Goal: Communication & Community: Answer question/provide support

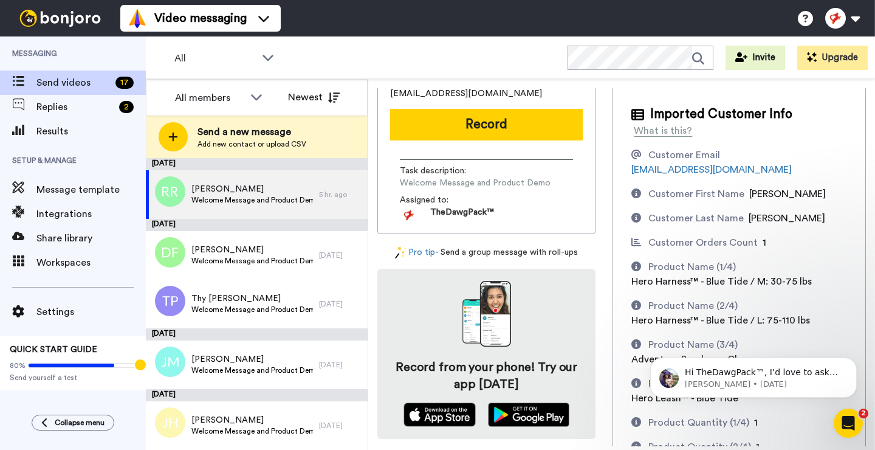
scroll to position [52, 0]
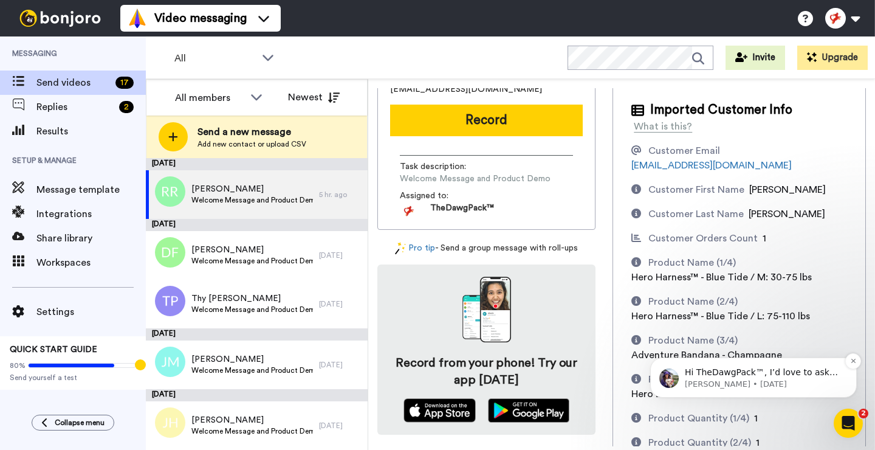
click at [748, 375] on p "Hi TheDawgPack™, I’d love to ask you a quick question: If Bonjoro could introdu…" at bounding box center [763, 373] width 157 height 12
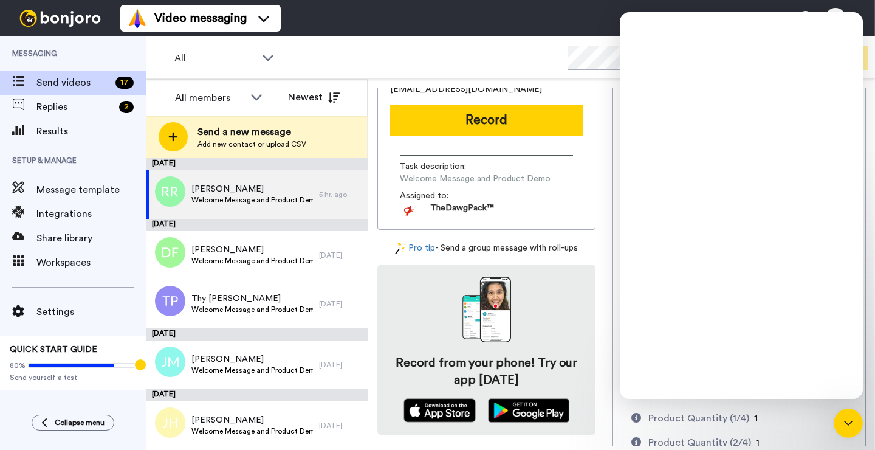
scroll to position [0, 0]
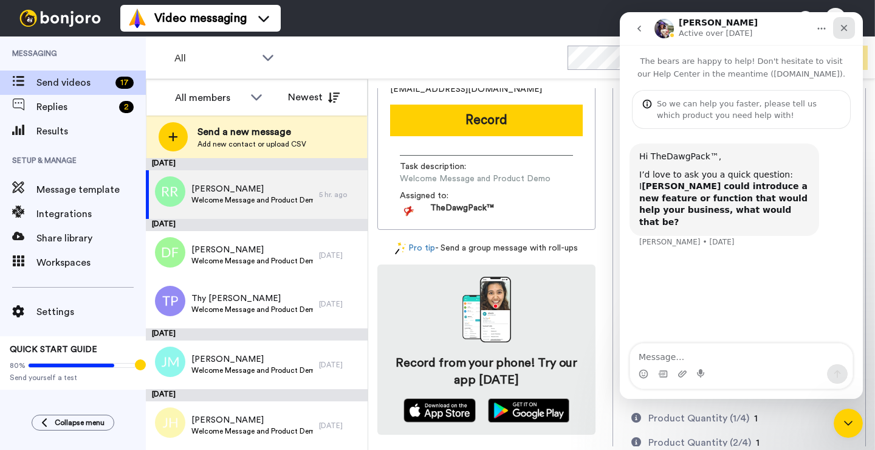
click at [846, 26] on icon "Close" at bounding box center [844, 28] width 7 height 7
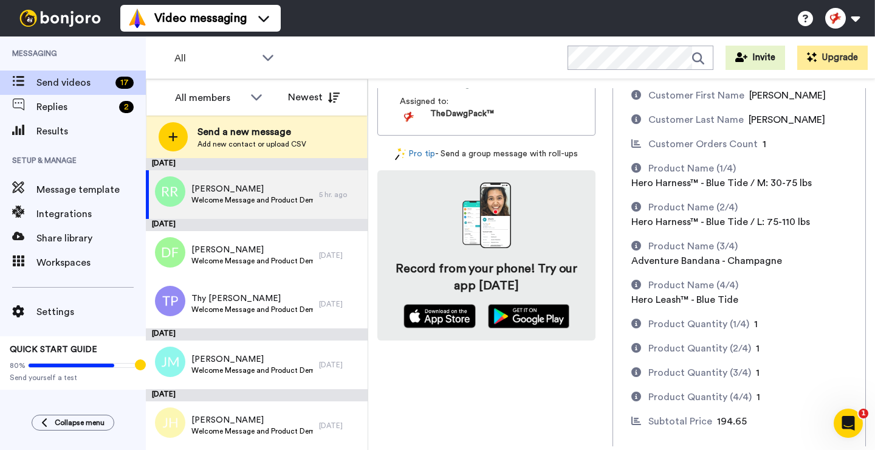
scroll to position [148, 0]
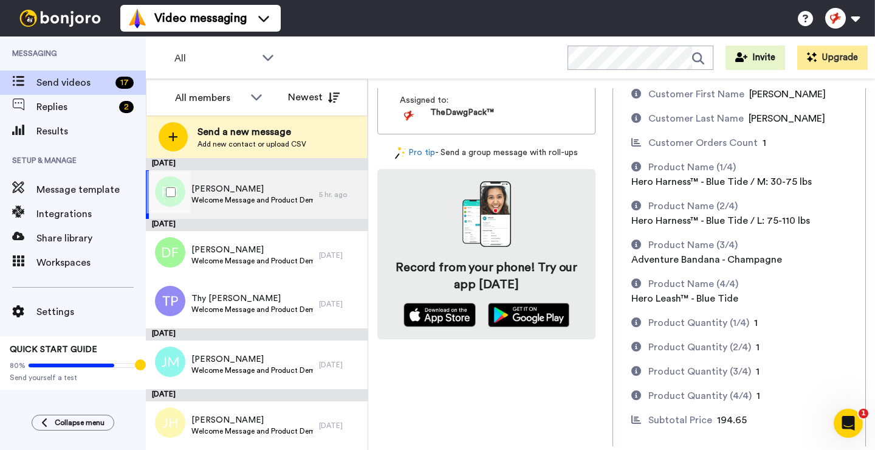
click at [281, 185] on span "Roxanne Rivero" at bounding box center [252, 189] width 122 height 12
click at [261, 184] on span "Roxanne Rivero" at bounding box center [252, 189] width 122 height 12
click at [205, 195] on span "Welcome Message and Product Demo" at bounding box center [252, 200] width 122 height 10
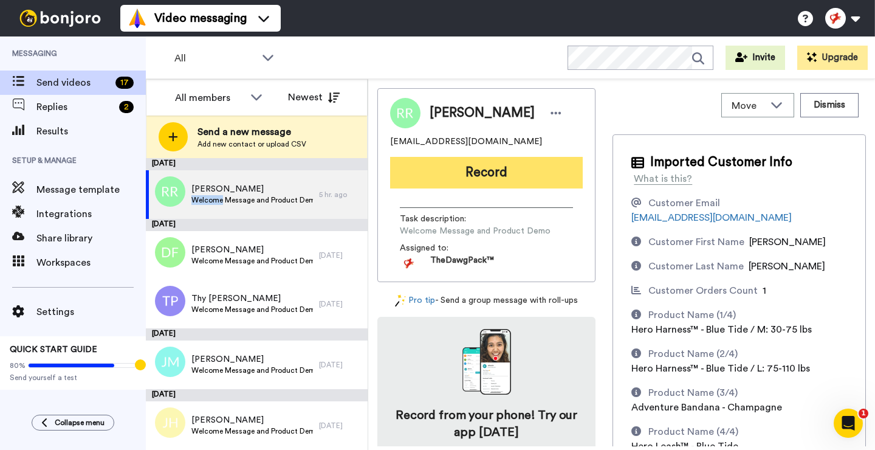
click at [466, 171] on button "Record" at bounding box center [486, 173] width 193 height 32
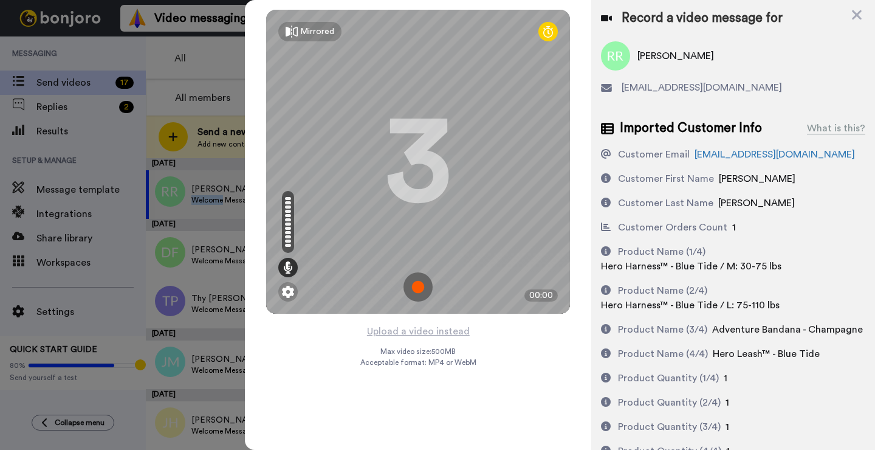
click at [417, 290] on img at bounding box center [418, 286] width 29 height 29
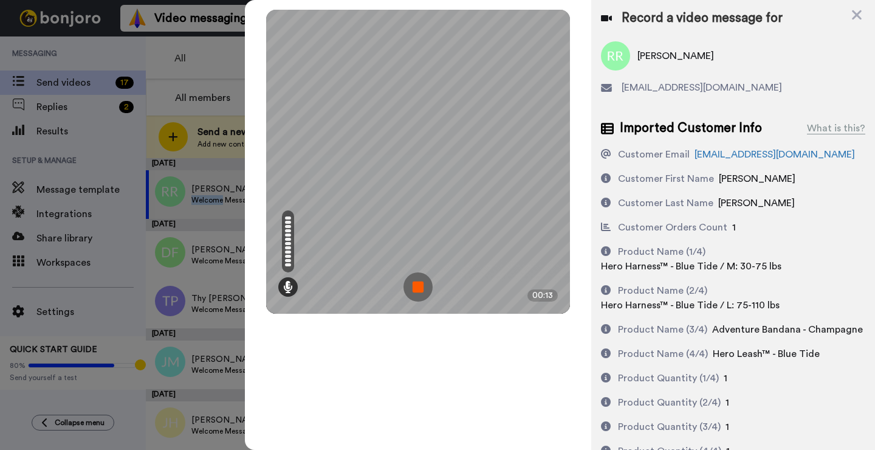
click at [417, 290] on img at bounding box center [418, 286] width 29 height 29
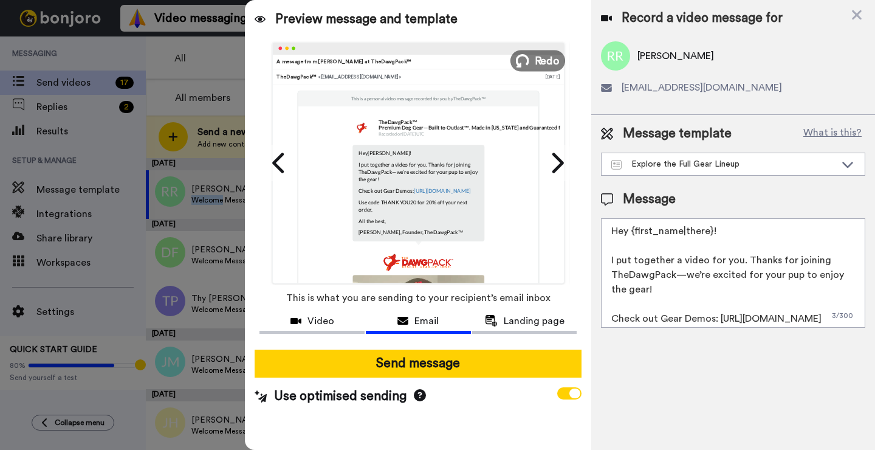
click at [531, 58] on button "Redo" at bounding box center [538, 60] width 55 height 21
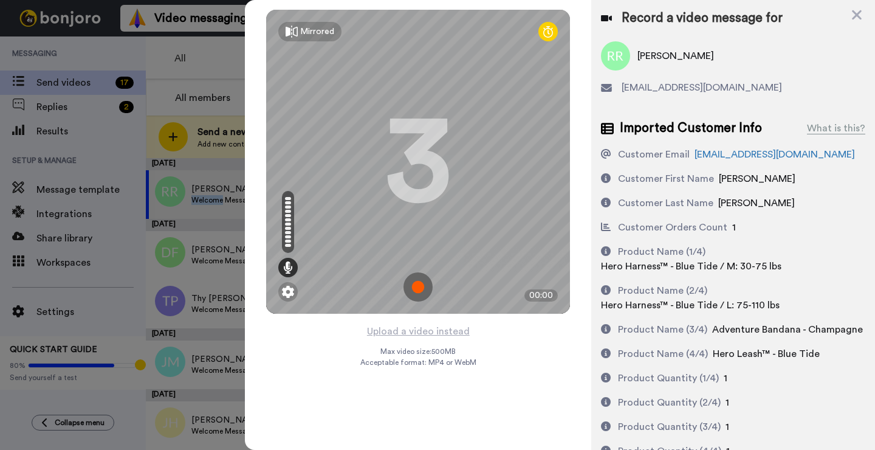
click at [417, 284] on img at bounding box center [418, 286] width 29 height 29
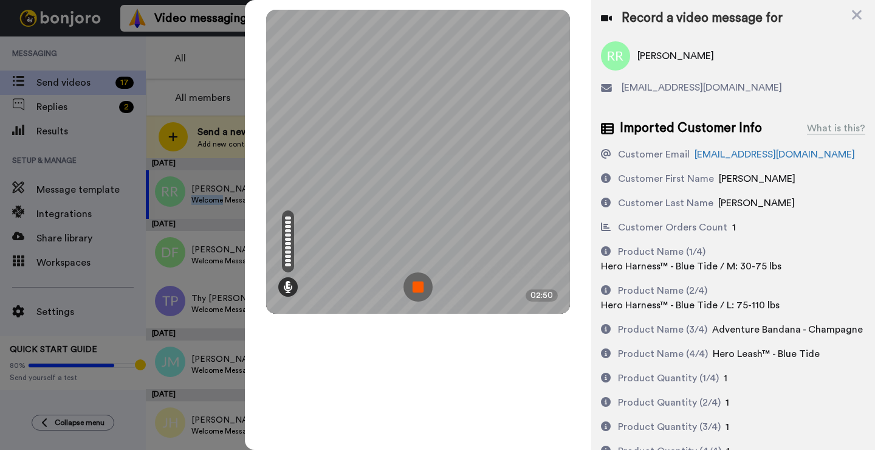
click at [417, 284] on img at bounding box center [418, 286] width 29 height 29
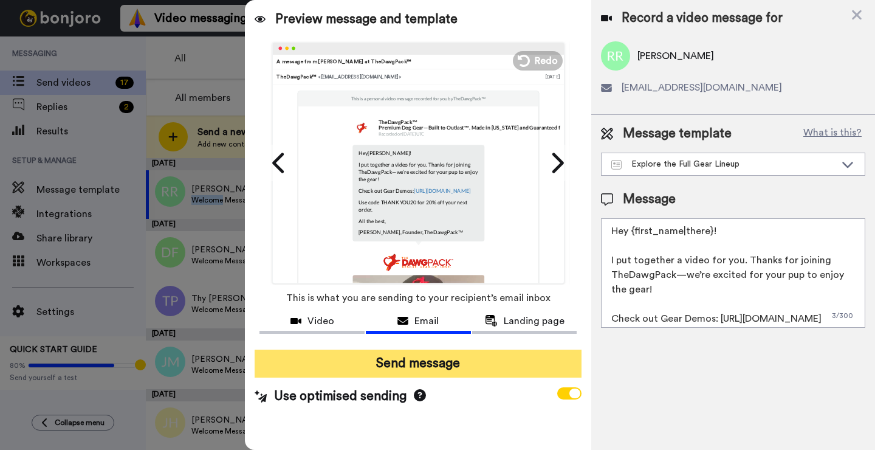
click at [430, 367] on button "Send message" at bounding box center [418, 364] width 327 height 28
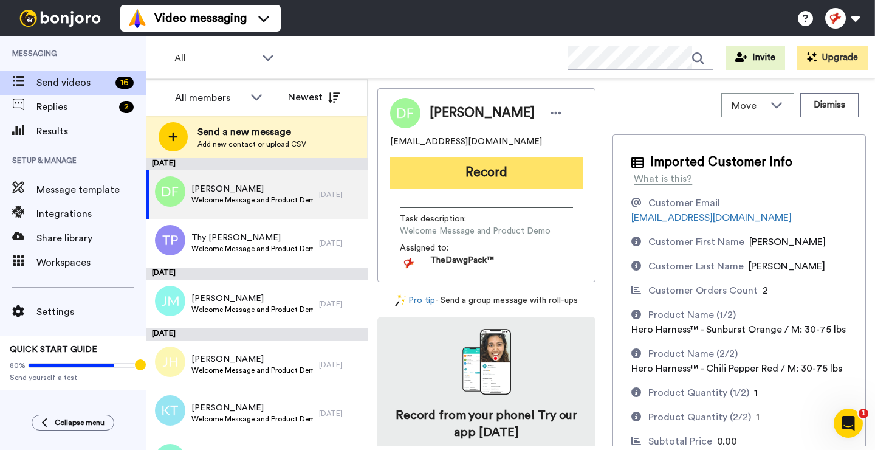
click at [493, 174] on button "Record" at bounding box center [486, 173] width 193 height 32
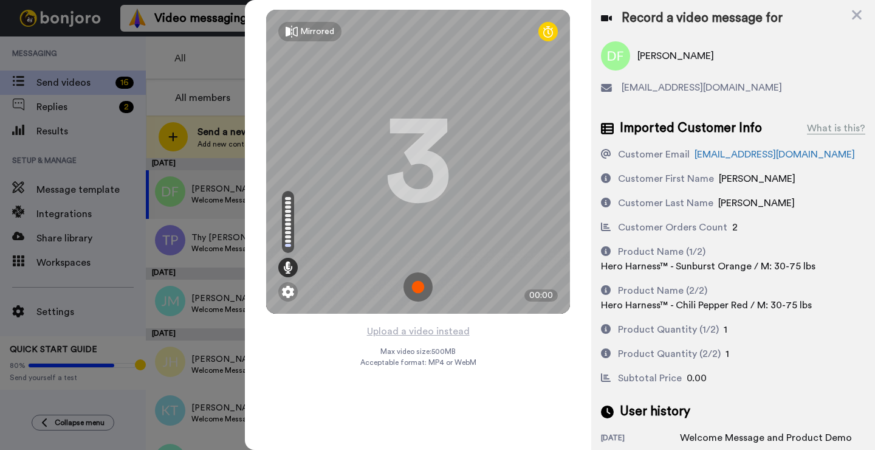
click at [424, 284] on img at bounding box center [418, 286] width 29 height 29
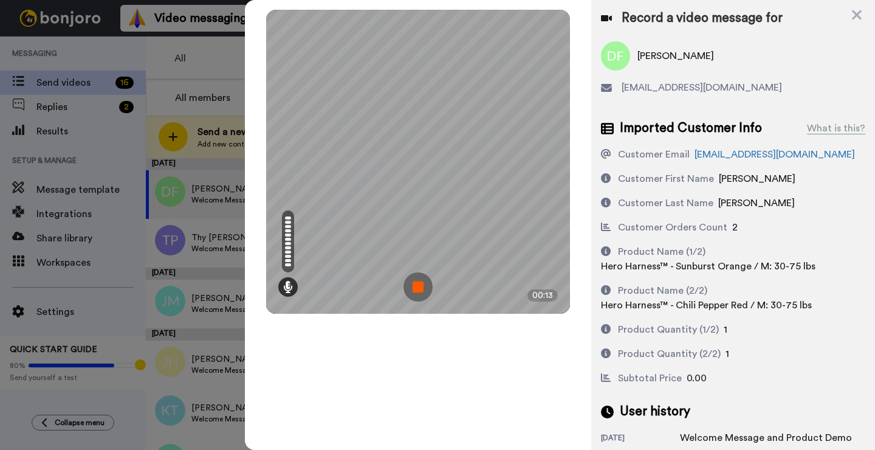
click at [424, 284] on img at bounding box center [418, 286] width 29 height 29
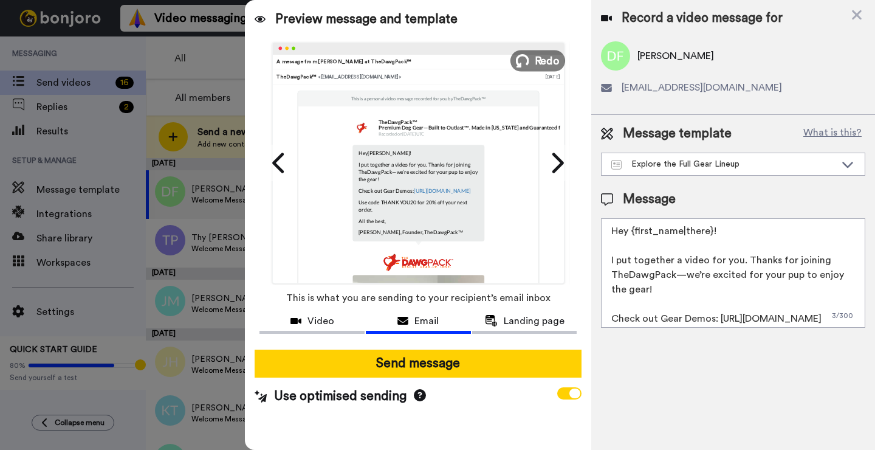
click at [541, 60] on span "Redo" at bounding box center [548, 60] width 26 height 16
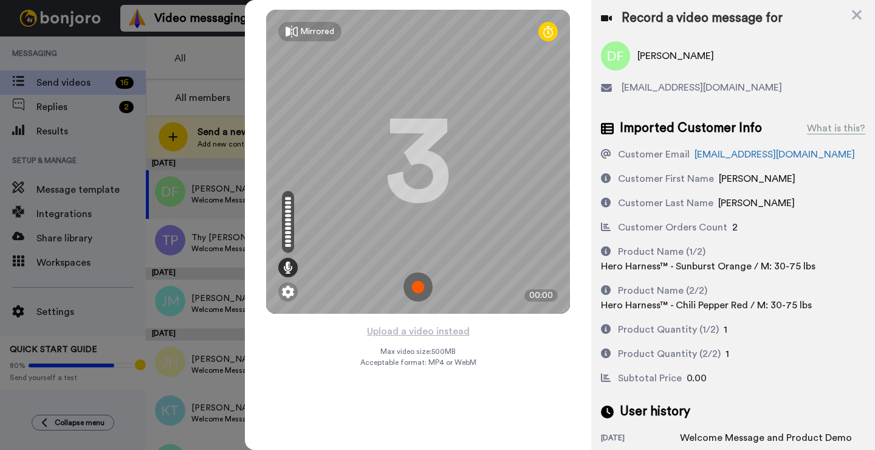
click at [413, 289] on img at bounding box center [418, 286] width 29 height 29
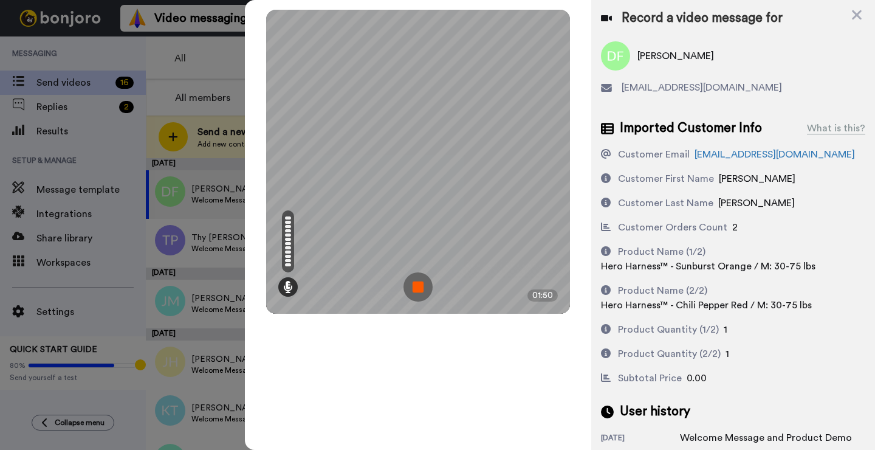
click at [413, 289] on img at bounding box center [418, 286] width 29 height 29
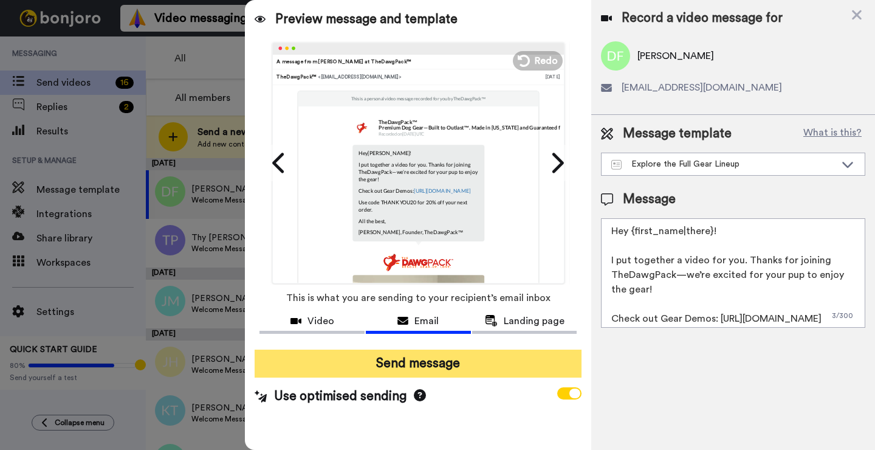
click at [402, 357] on button "Send message" at bounding box center [418, 364] width 327 height 28
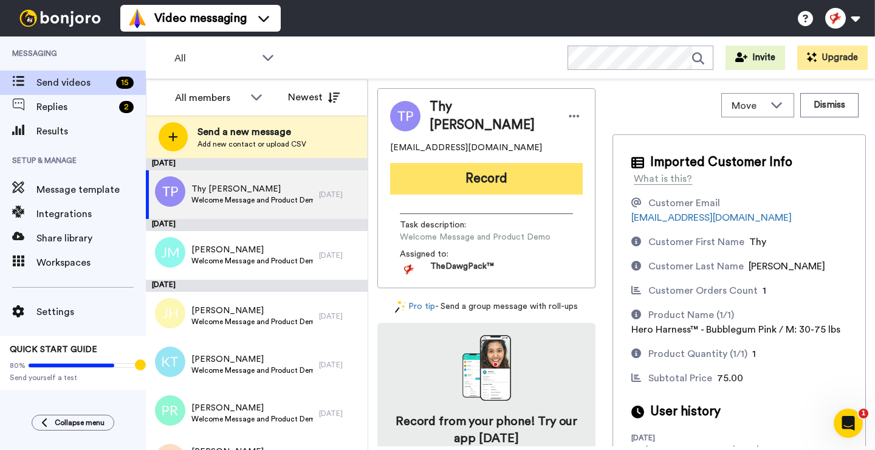
click at [471, 174] on button "Record" at bounding box center [486, 179] width 193 height 32
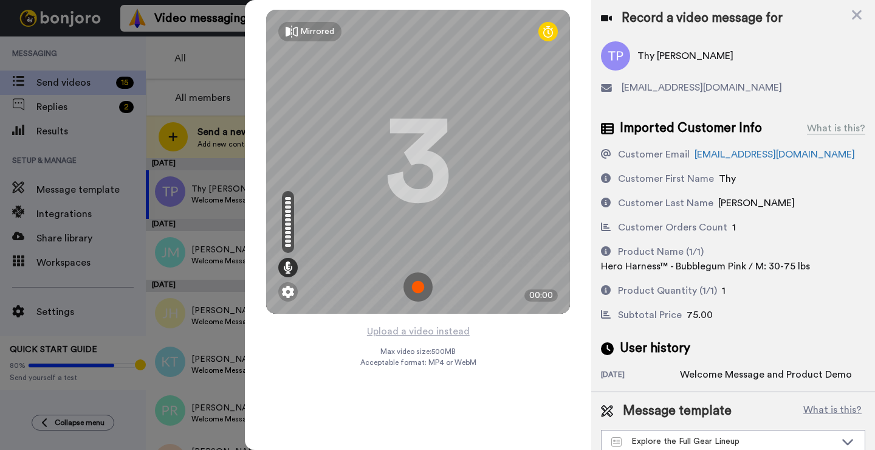
click at [420, 291] on img at bounding box center [418, 286] width 29 height 29
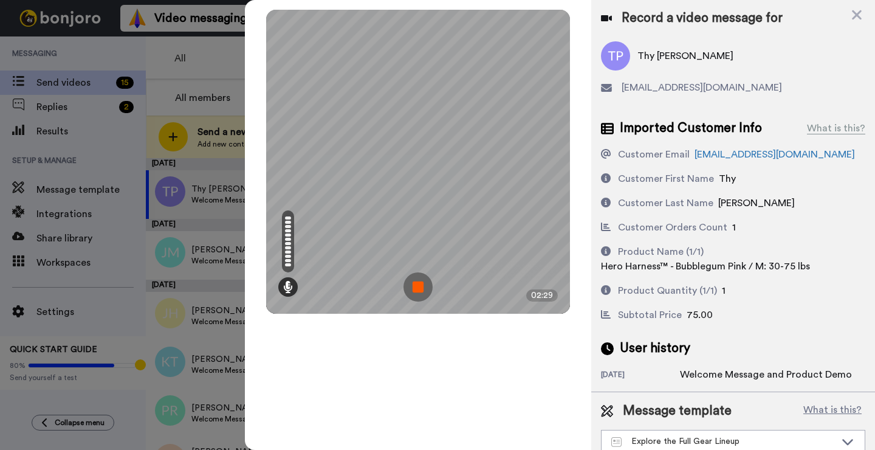
click at [420, 291] on img at bounding box center [418, 286] width 29 height 29
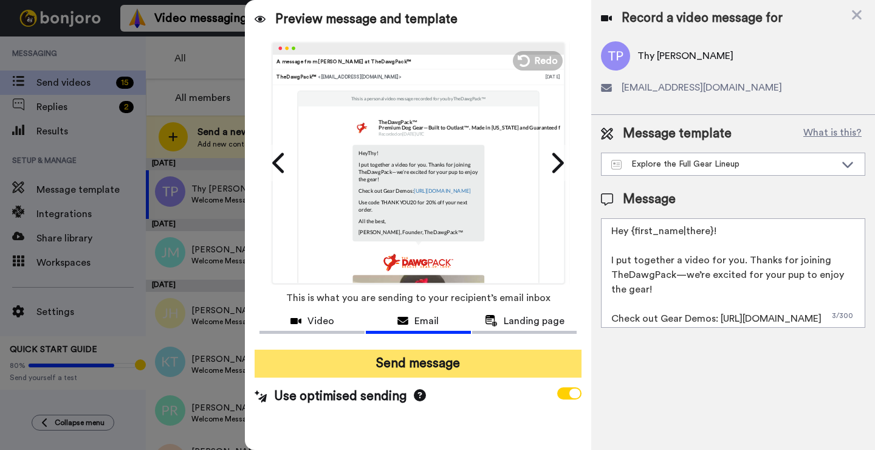
click at [386, 362] on button "Send message" at bounding box center [418, 364] width 327 height 28
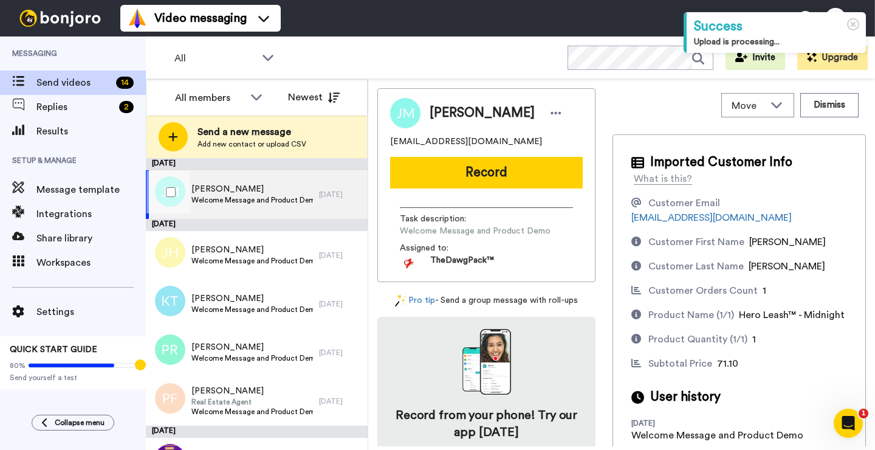
click at [267, 201] on span "Welcome Message and Product Demo" at bounding box center [252, 200] width 122 height 10
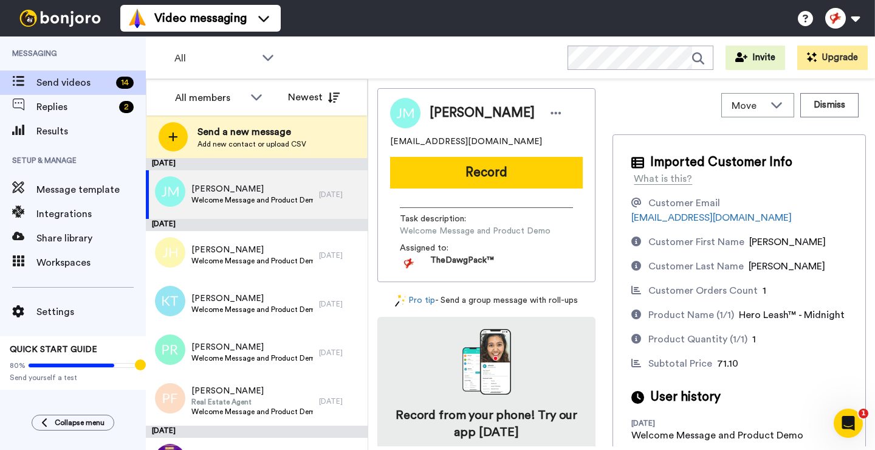
click at [484, 174] on button "Record" at bounding box center [486, 173] width 193 height 32
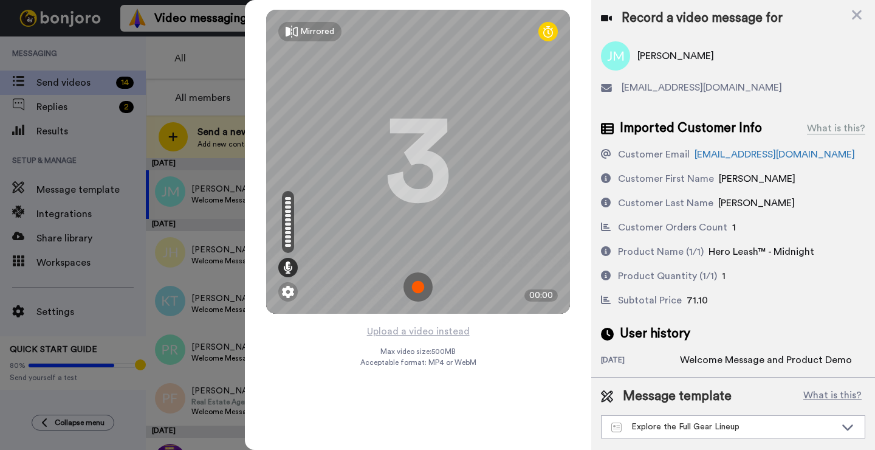
click at [417, 285] on img at bounding box center [418, 286] width 29 height 29
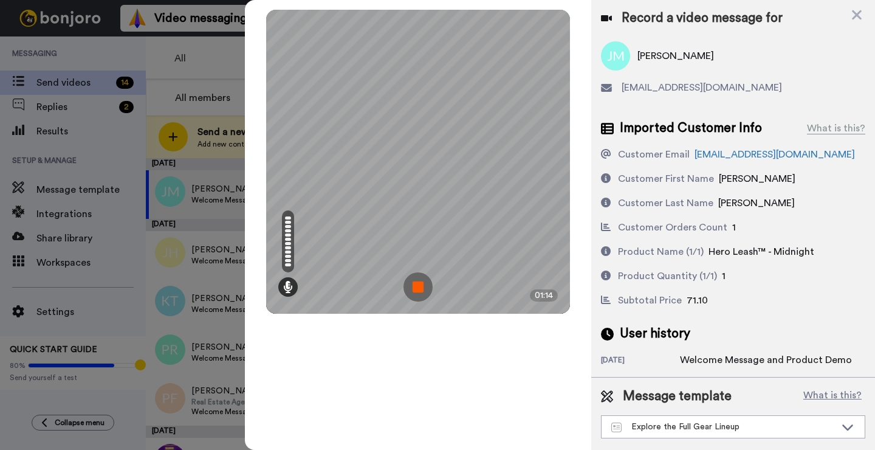
click at [416, 285] on img at bounding box center [418, 286] width 29 height 29
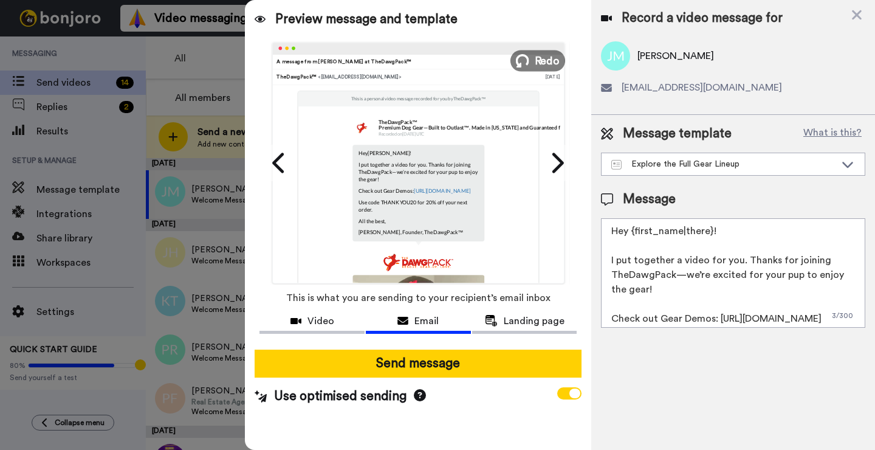
click at [544, 54] on span "Redo" at bounding box center [548, 60] width 26 height 16
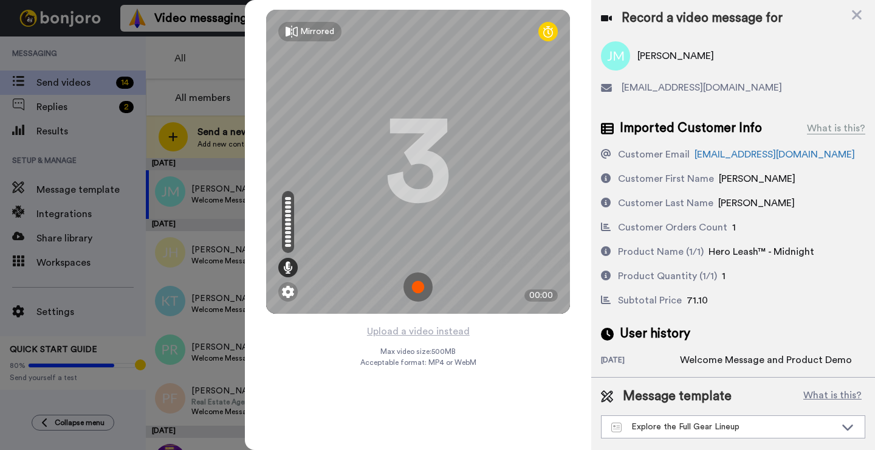
click at [418, 288] on img at bounding box center [418, 286] width 29 height 29
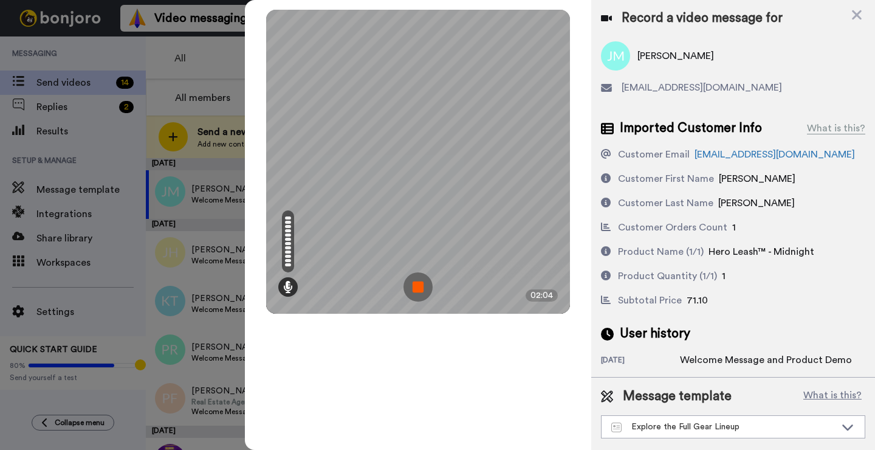
click at [418, 288] on img at bounding box center [418, 286] width 29 height 29
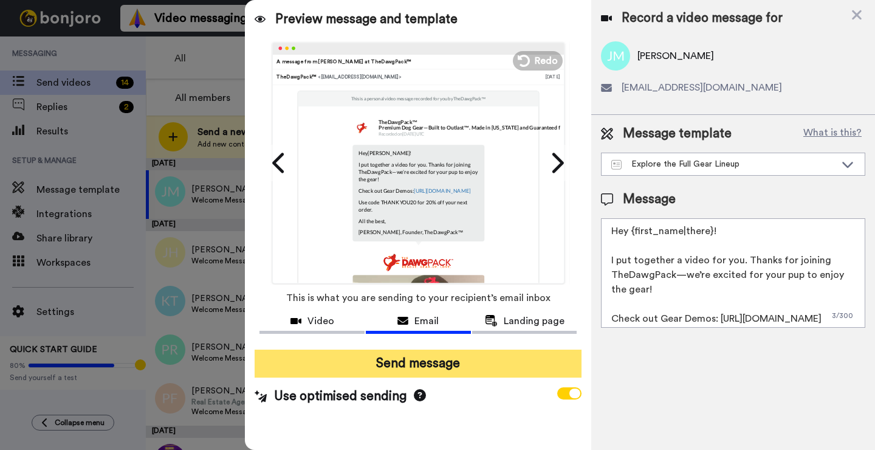
click at [398, 370] on button "Send message" at bounding box center [418, 364] width 327 height 28
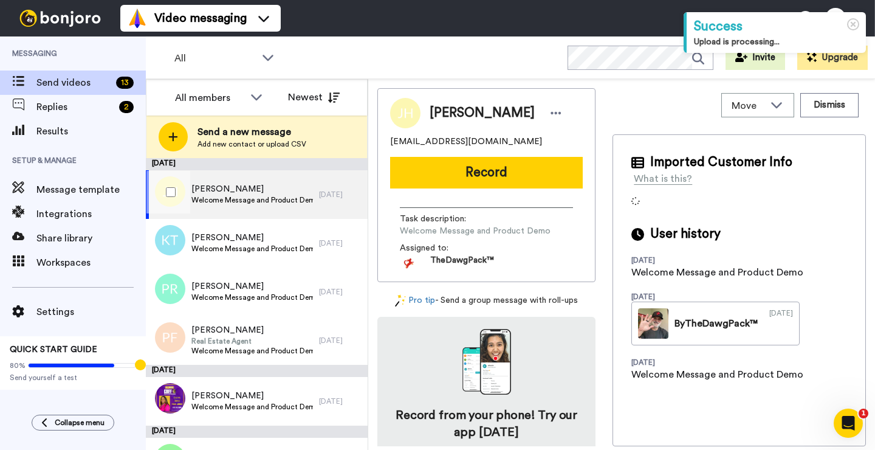
click at [249, 204] on span "Welcome Message and Product Demo" at bounding box center [252, 200] width 122 height 10
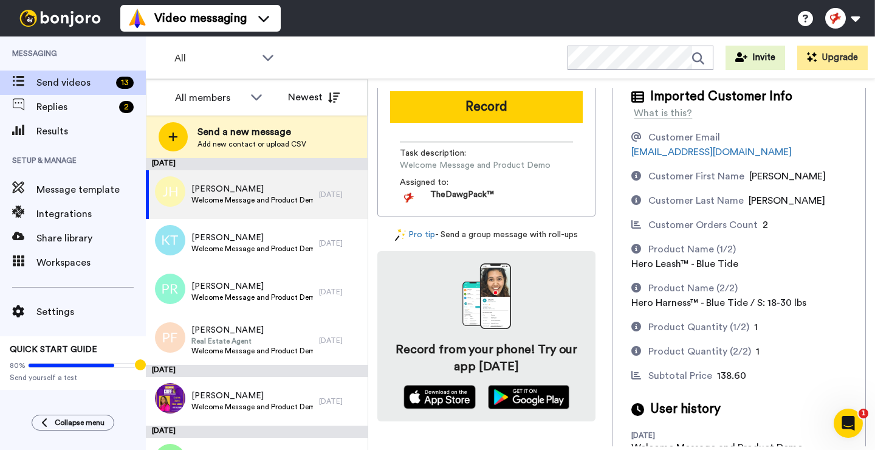
scroll to position [69, 0]
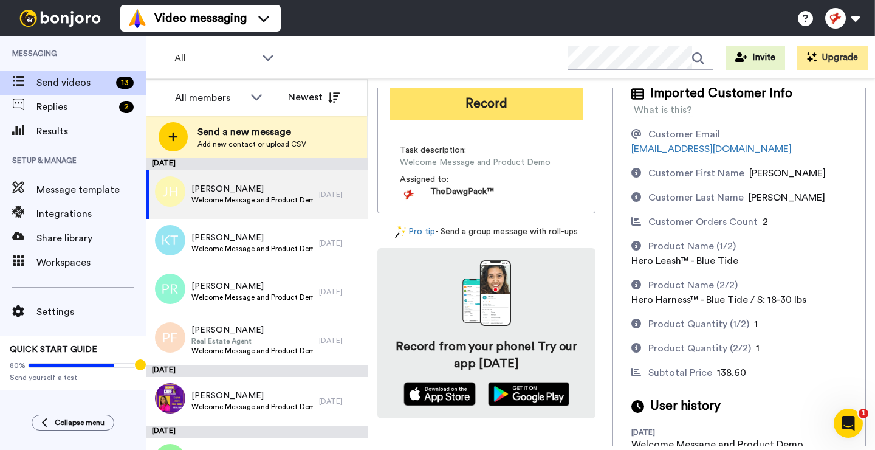
click at [504, 99] on button "Record" at bounding box center [486, 104] width 193 height 32
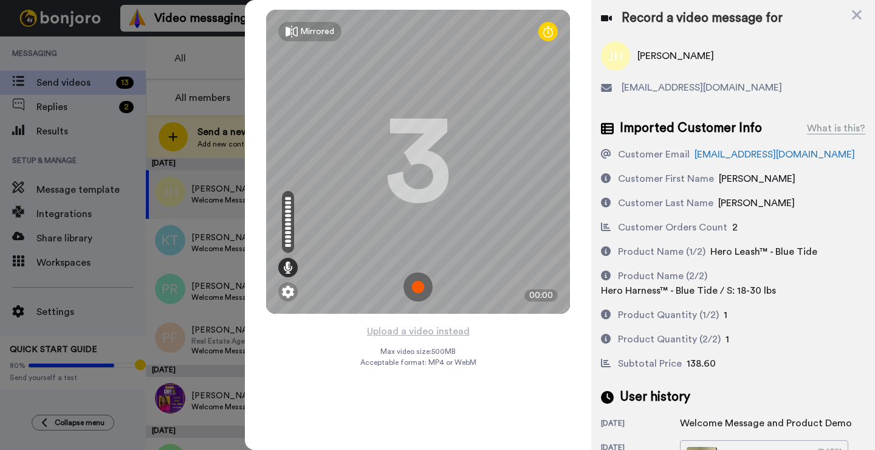
click at [429, 295] on img at bounding box center [418, 286] width 29 height 29
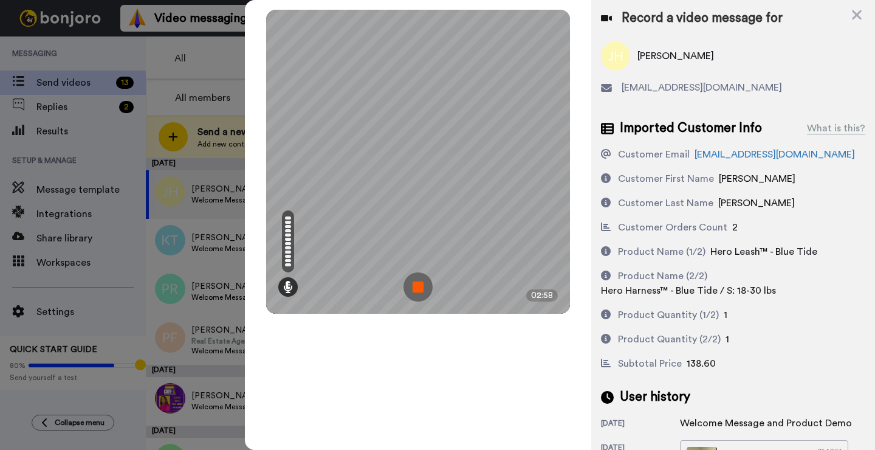
click at [429, 295] on img at bounding box center [418, 286] width 29 height 29
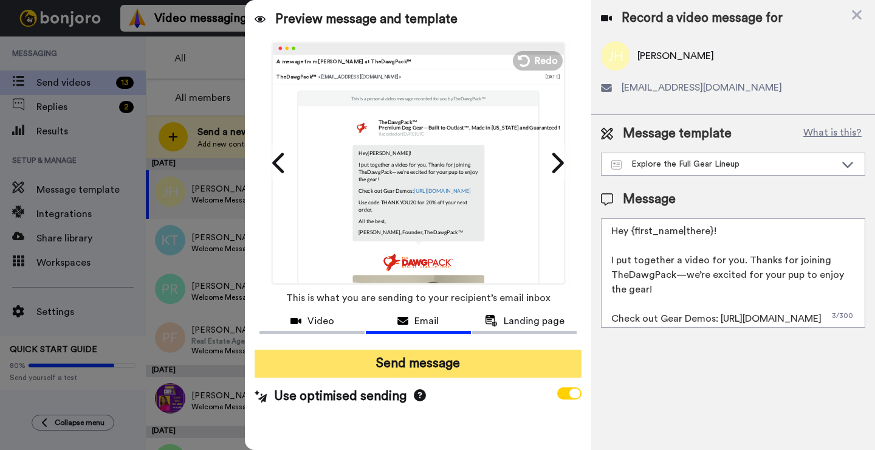
click at [437, 367] on button "Send message" at bounding box center [418, 364] width 327 height 28
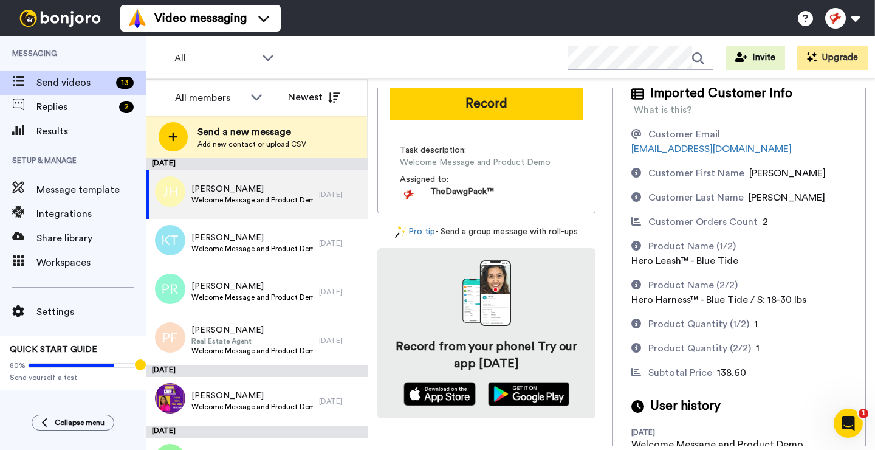
scroll to position [0, 0]
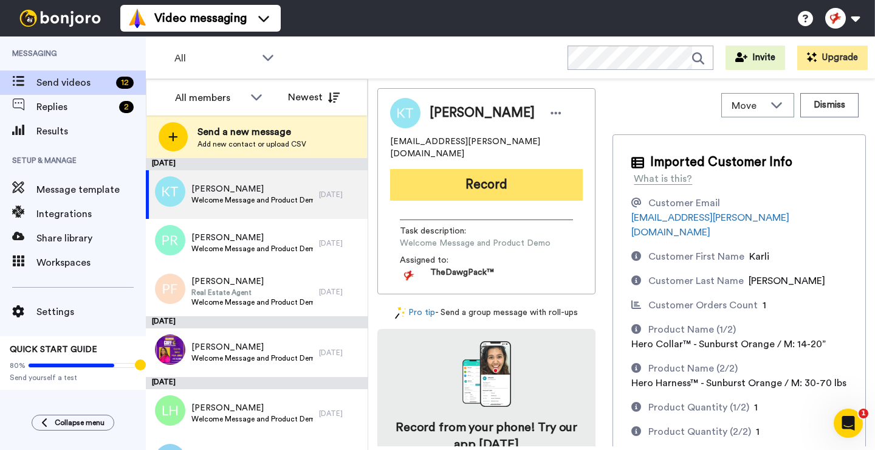
click at [485, 179] on button "Record" at bounding box center [486, 185] width 193 height 32
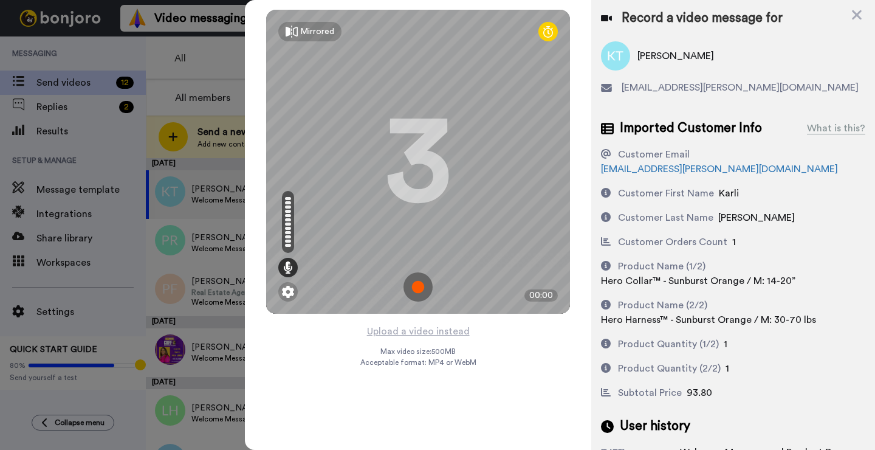
click at [418, 288] on img at bounding box center [418, 286] width 29 height 29
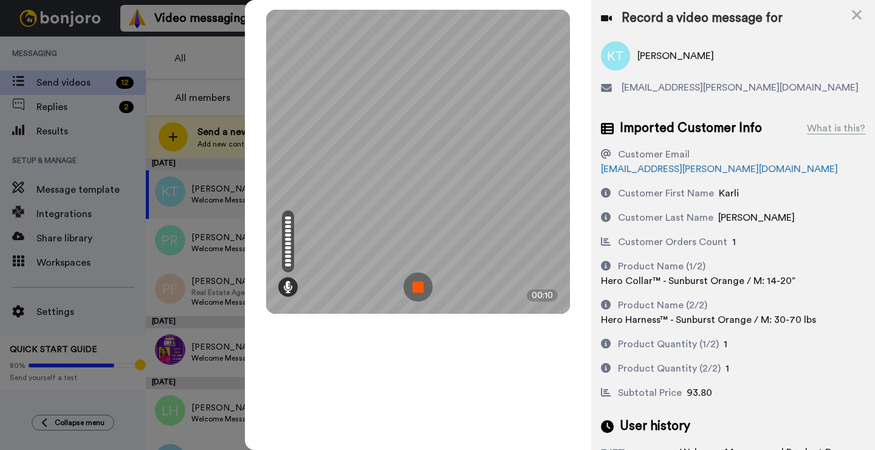
click at [418, 288] on img at bounding box center [418, 286] width 29 height 29
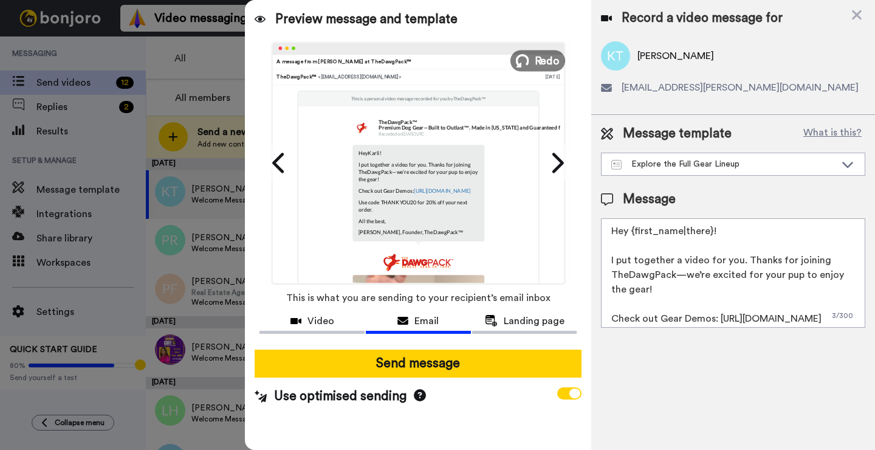
click at [543, 60] on span "Redo" at bounding box center [548, 60] width 26 height 16
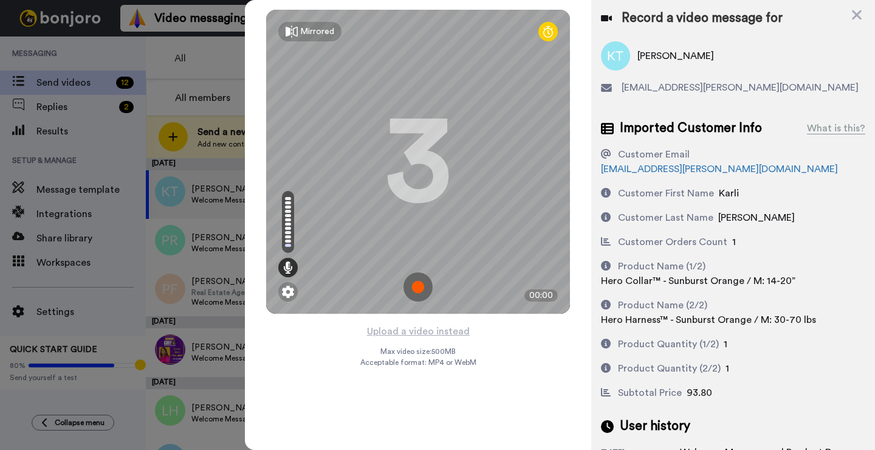
click at [417, 289] on img at bounding box center [418, 286] width 29 height 29
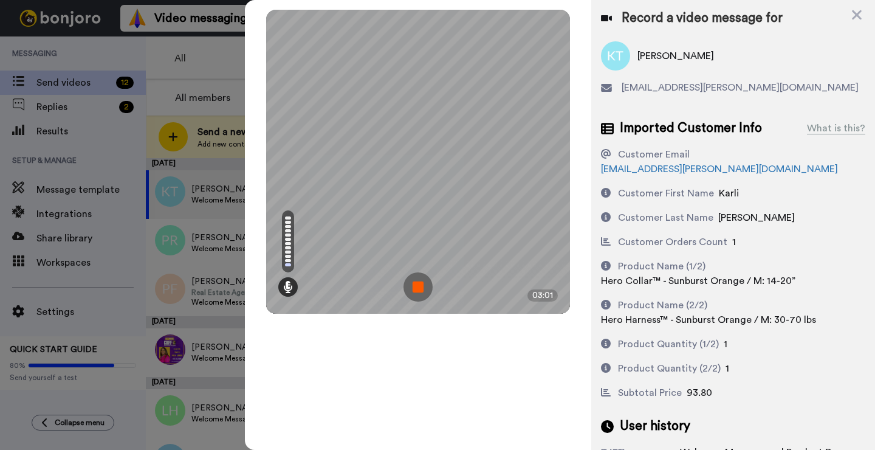
click at [417, 289] on img at bounding box center [418, 286] width 29 height 29
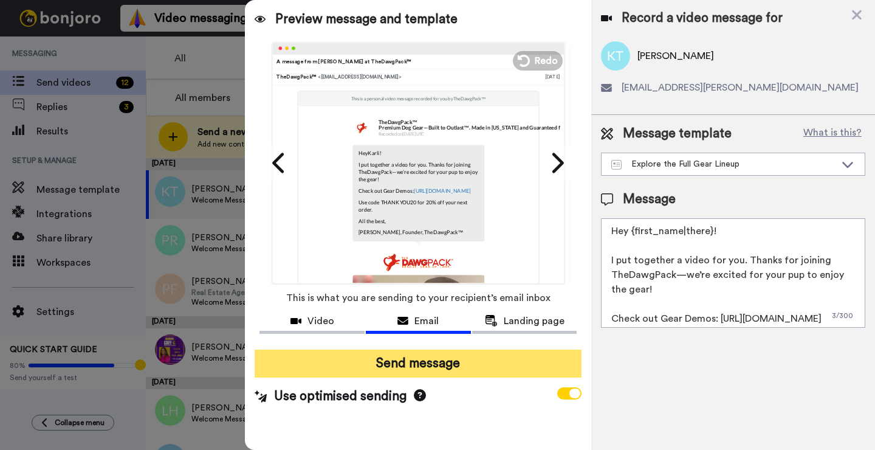
click at [429, 368] on button "Send message" at bounding box center [418, 364] width 327 height 28
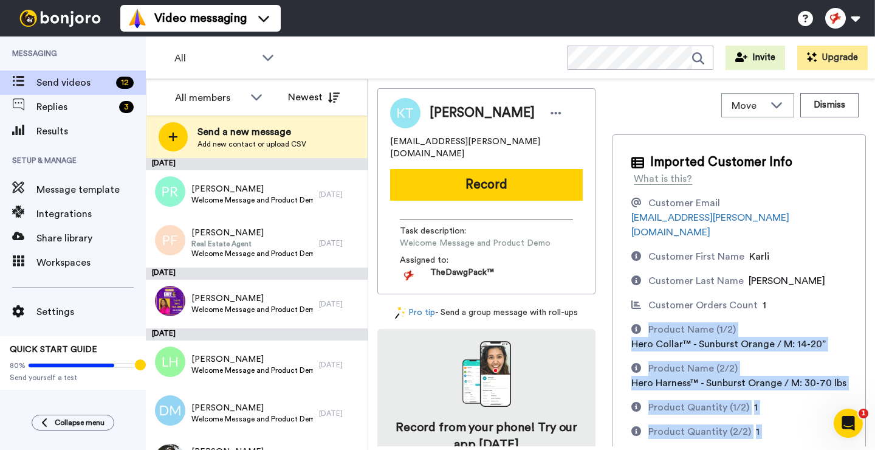
drag, startPoint x: 611, startPoint y: 287, endPoint x: 828, endPoint y: 286, distance: 217.6
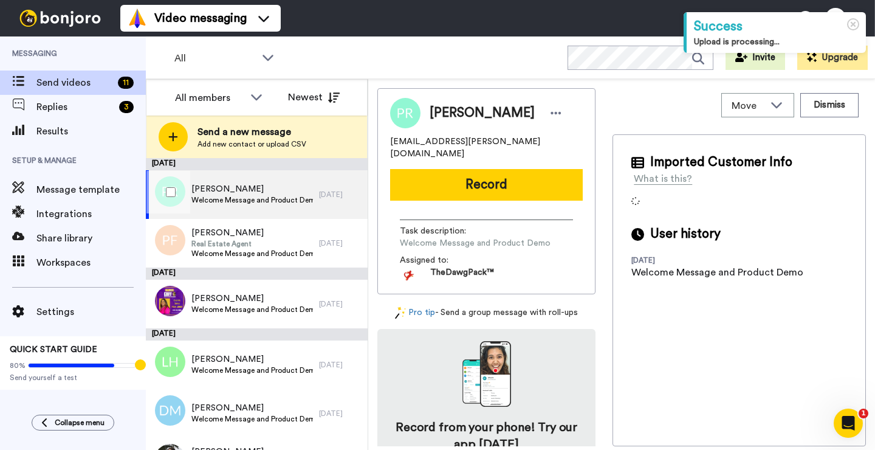
click at [281, 191] on span "[PERSON_NAME]" at bounding box center [252, 189] width 122 height 12
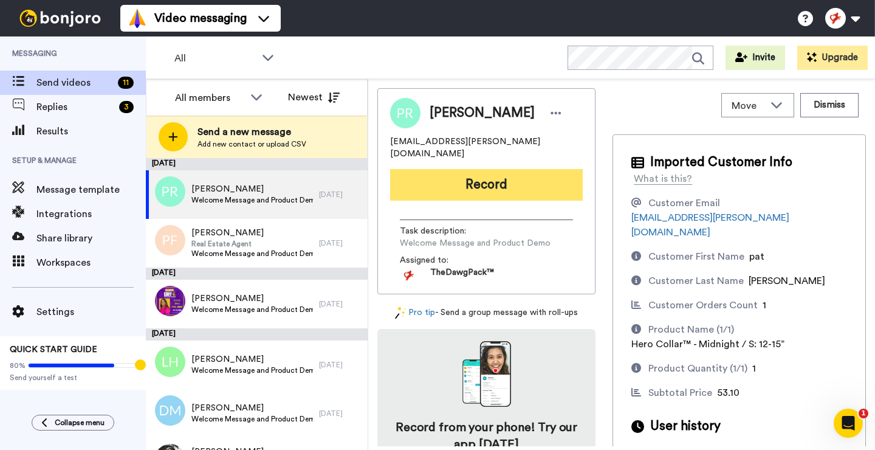
click at [450, 176] on button "Record" at bounding box center [486, 185] width 193 height 32
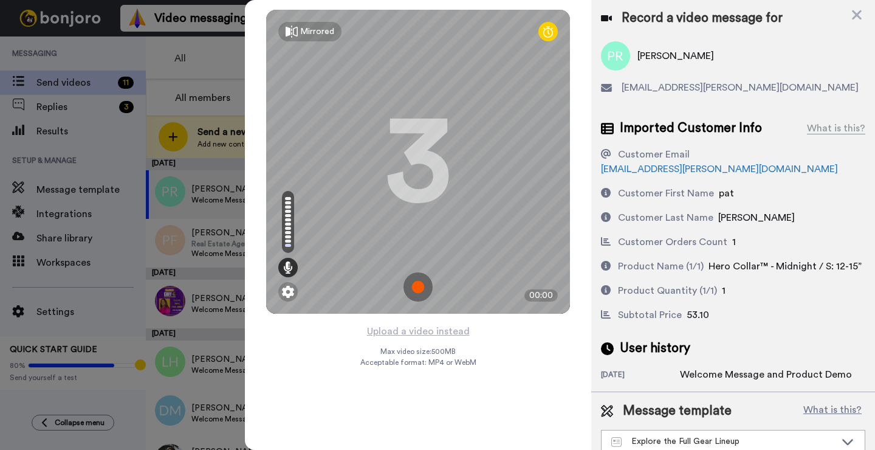
click at [416, 286] on img at bounding box center [418, 286] width 29 height 29
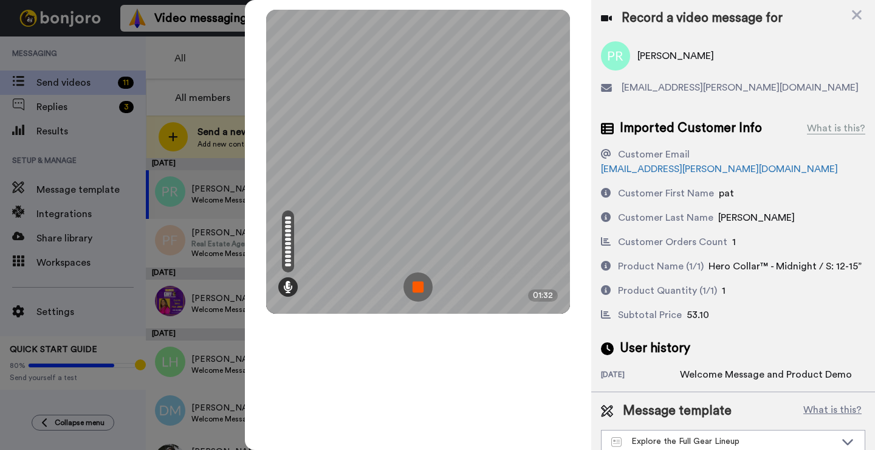
click at [416, 286] on img at bounding box center [418, 286] width 29 height 29
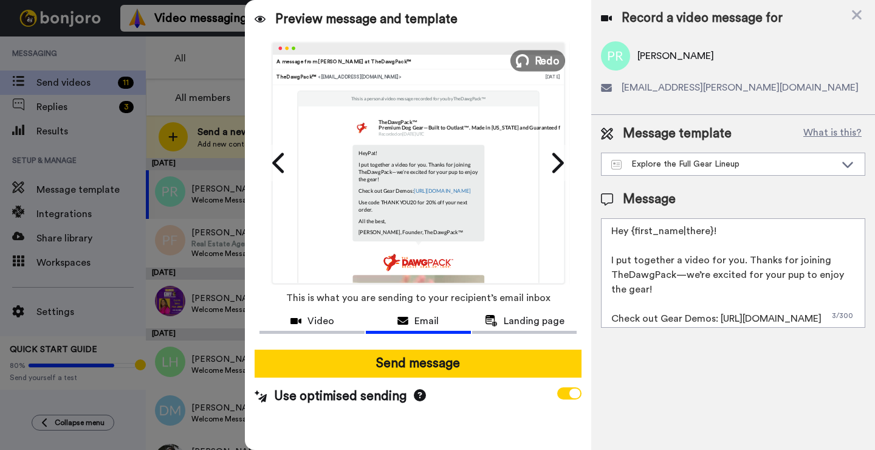
click at [540, 56] on span "Redo" at bounding box center [548, 60] width 26 height 16
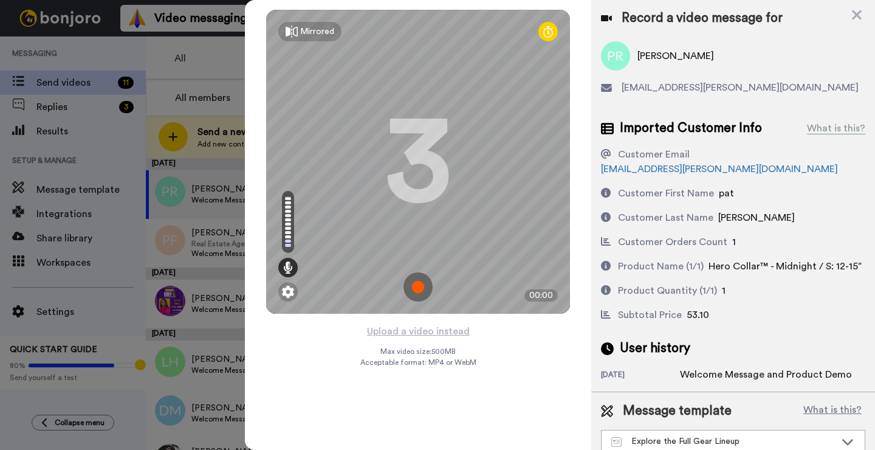
click at [425, 284] on img at bounding box center [418, 286] width 29 height 29
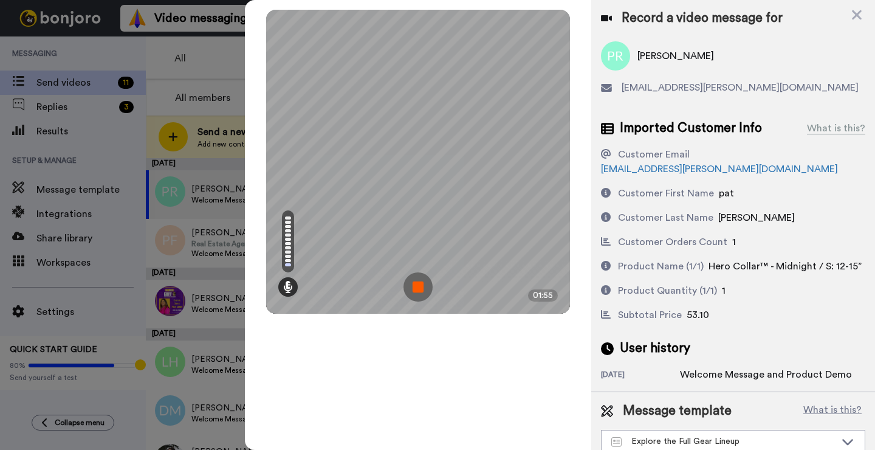
click at [425, 284] on img at bounding box center [418, 286] width 29 height 29
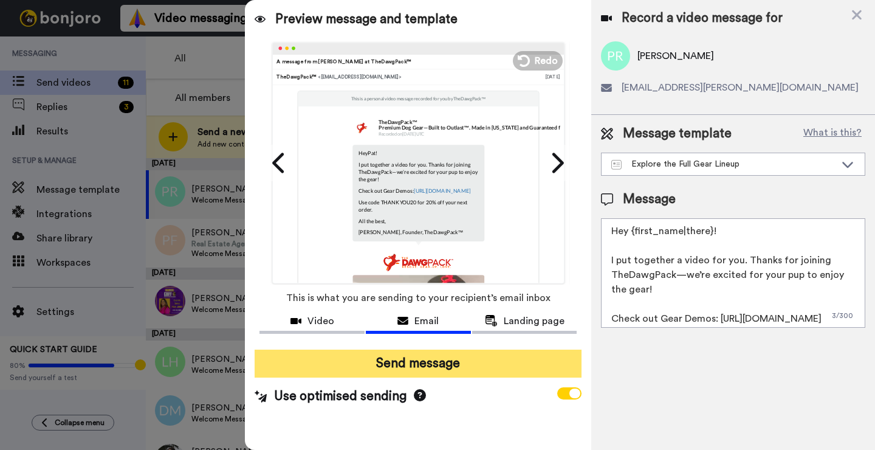
click at [418, 373] on button "Send message" at bounding box center [418, 364] width 327 height 28
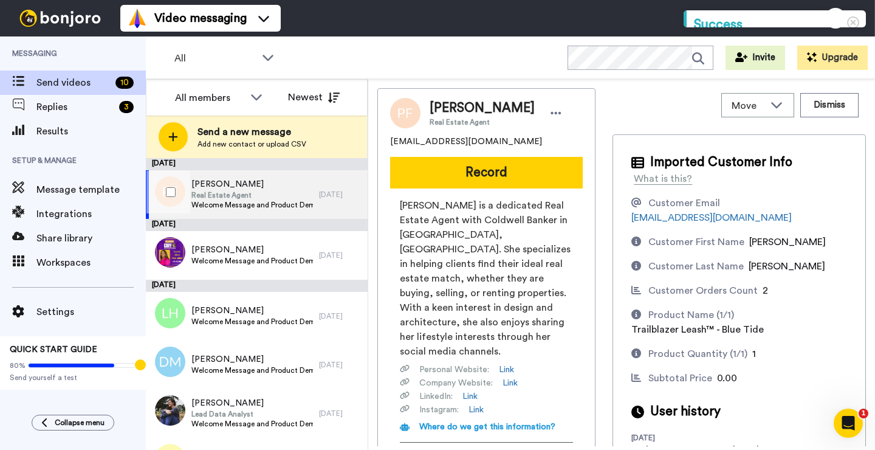
click at [248, 198] on span "Real Estate Agent" at bounding box center [252, 195] width 122 height 10
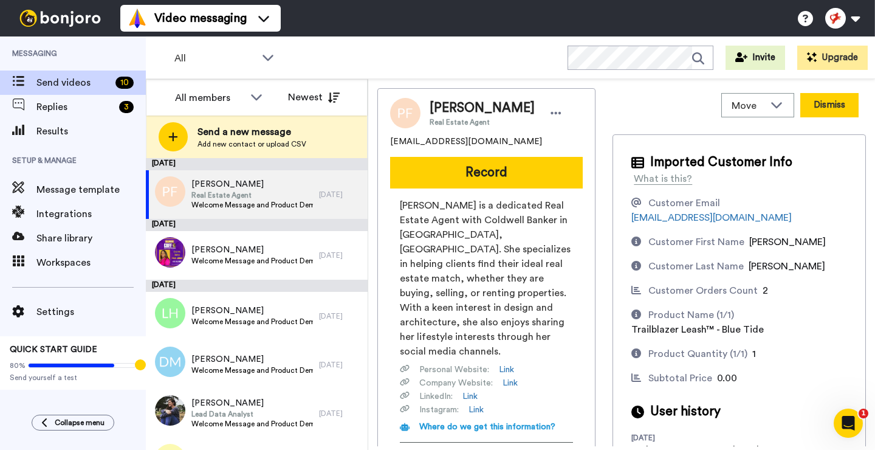
click at [828, 107] on button "Dismiss" at bounding box center [830, 105] width 58 height 24
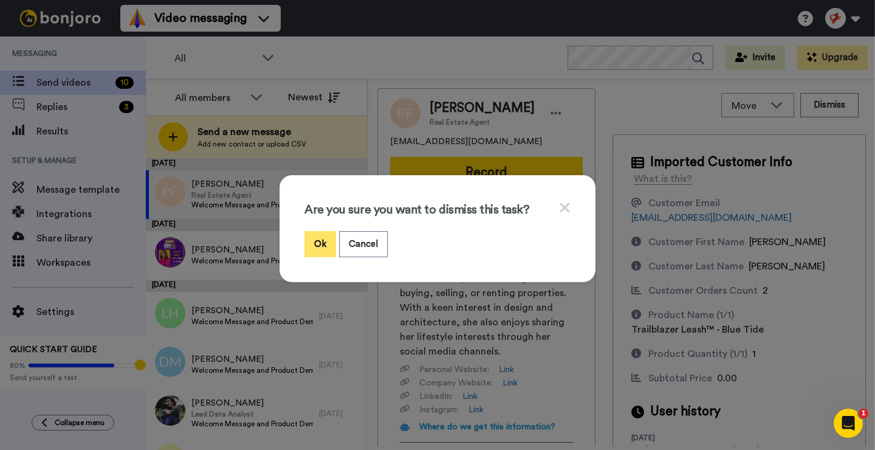
click at [323, 242] on button "Ok" at bounding box center [321, 244] width 32 height 26
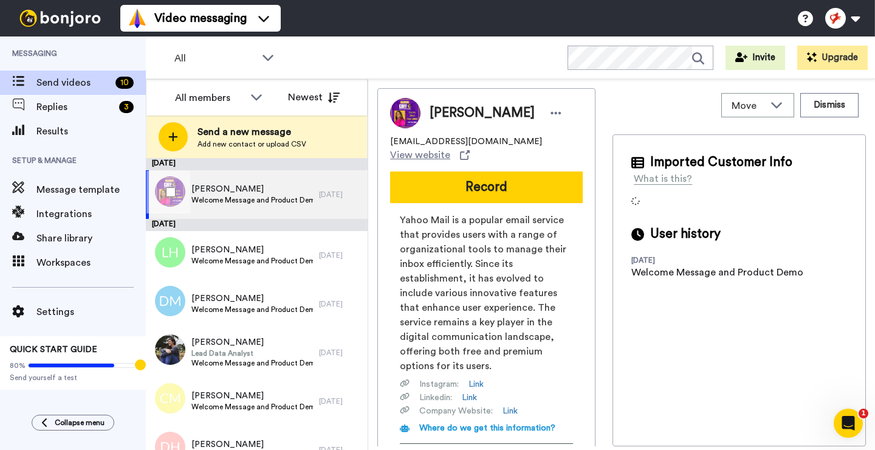
click at [241, 185] on span "[PERSON_NAME]" at bounding box center [252, 189] width 122 height 12
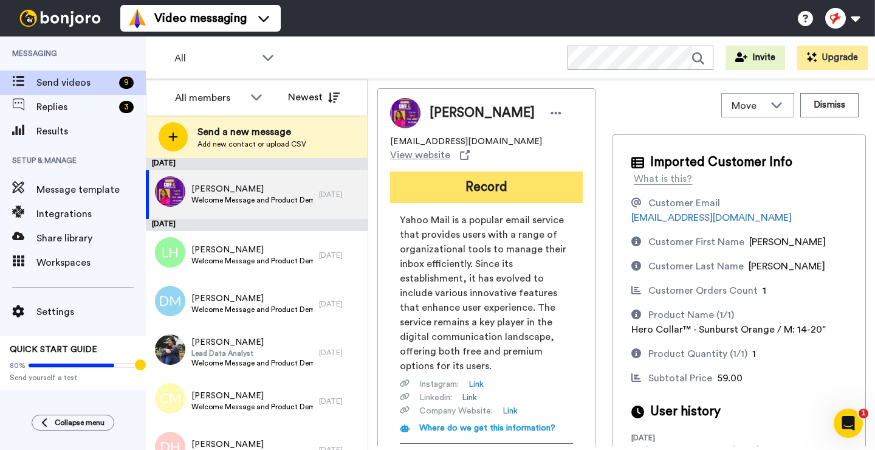
click at [477, 172] on button "Record" at bounding box center [486, 187] width 193 height 32
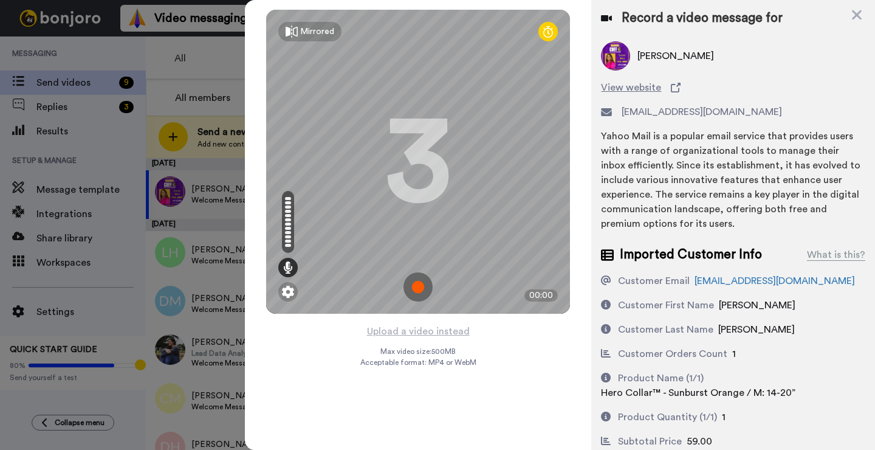
click at [412, 279] on img at bounding box center [418, 286] width 29 height 29
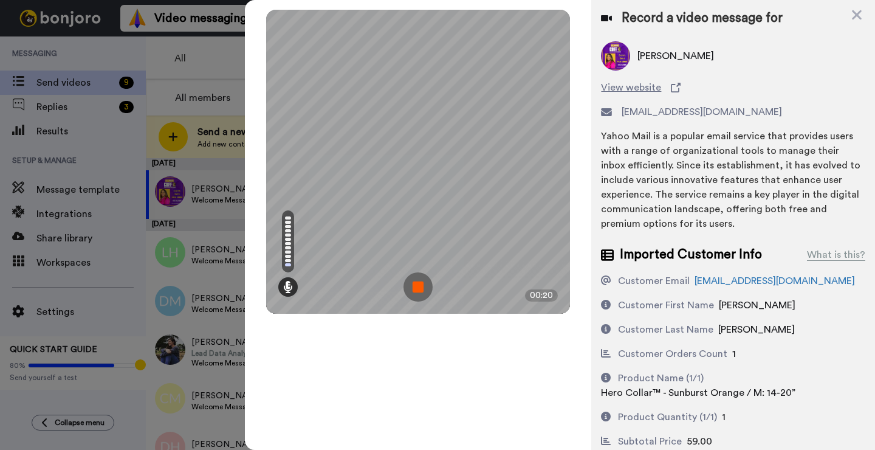
click at [412, 279] on img at bounding box center [418, 286] width 29 height 29
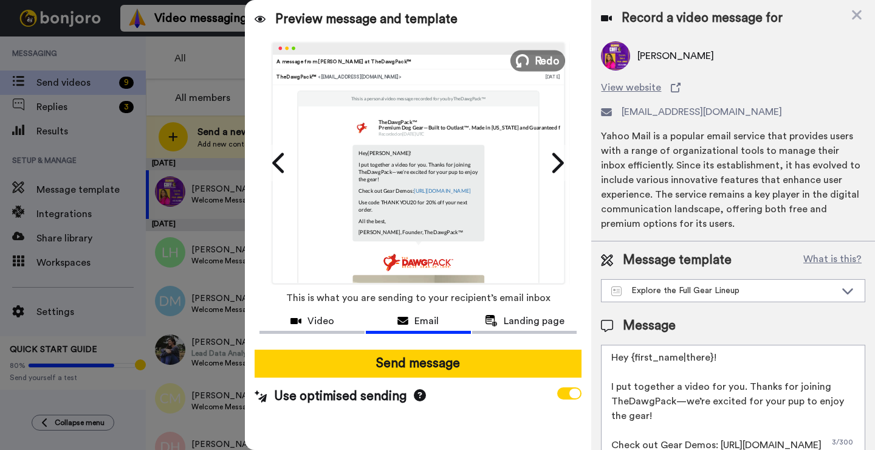
click at [533, 63] on button "Redo" at bounding box center [538, 60] width 55 height 21
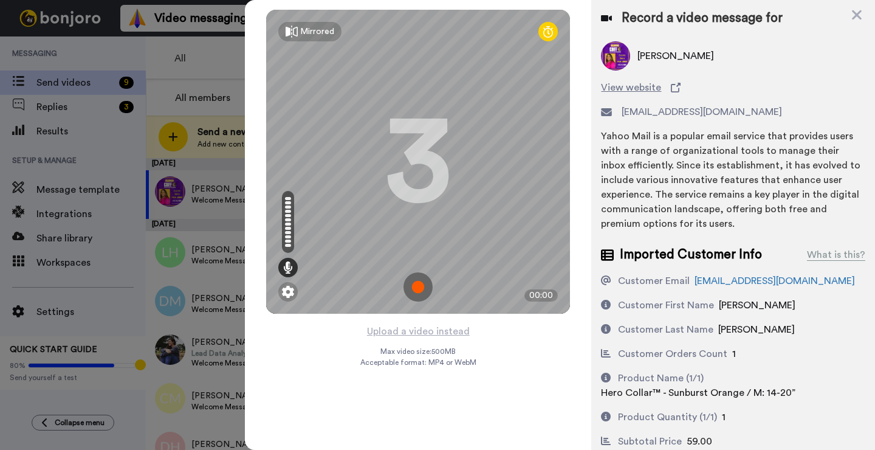
click at [410, 288] on img at bounding box center [418, 286] width 29 height 29
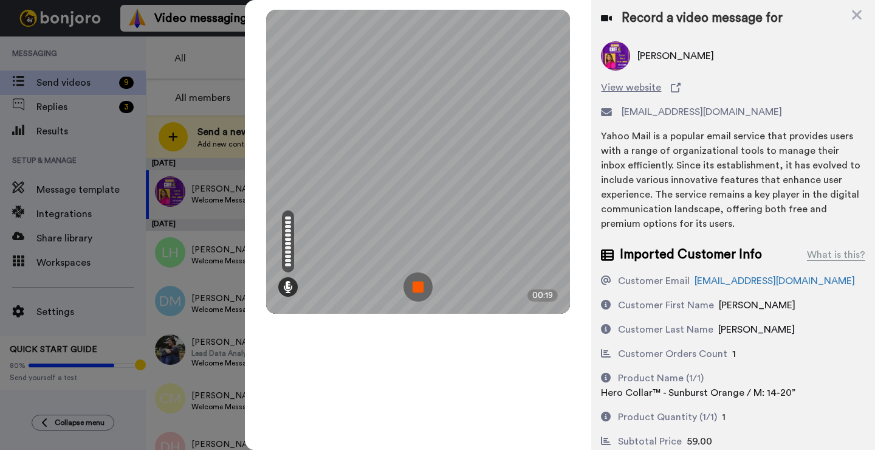
click at [410, 288] on img at bounding box center [418, 286] width 29 height 29
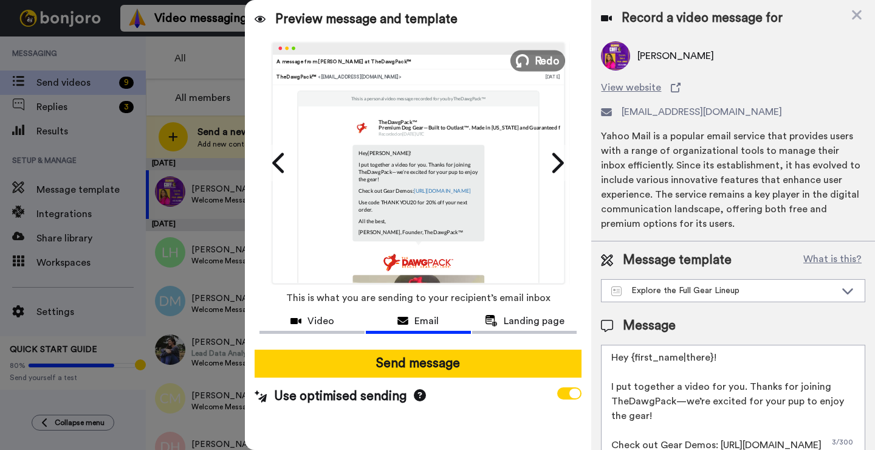
click at [531, 63] on button "Redo" at bounding box center [538, 60] width 55 height 21
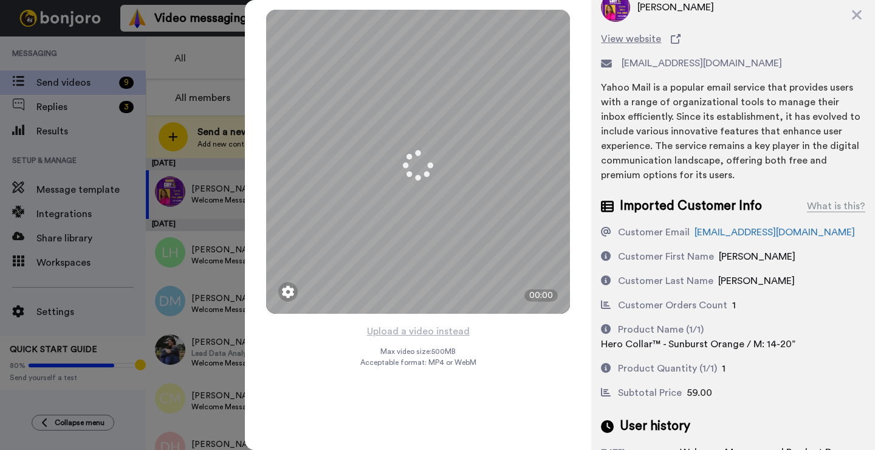
scroll to position [67, 0]
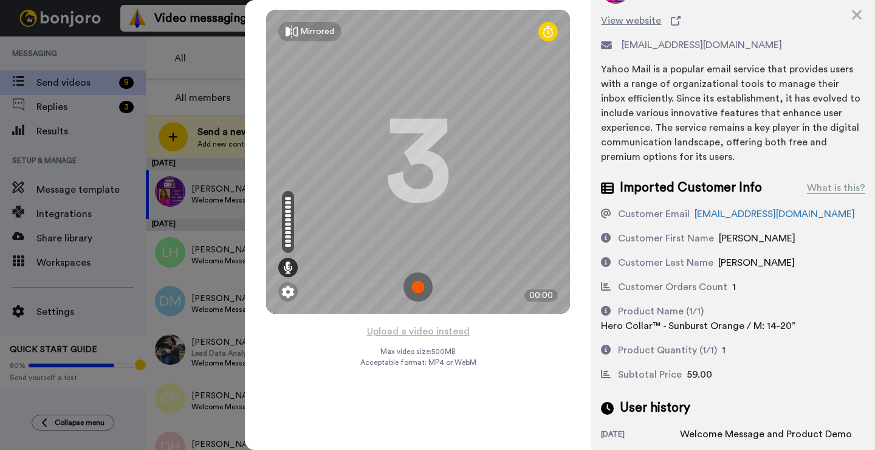
click at [419, 280] on img at bounding box center [418, 286] width 29 height 29
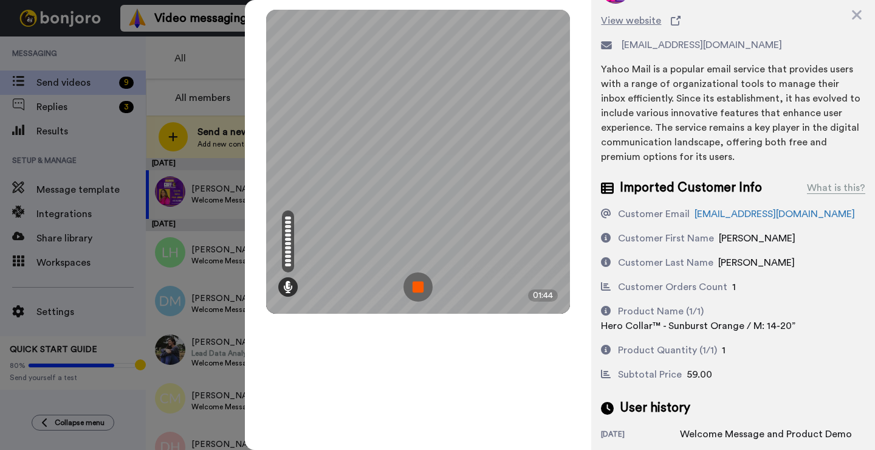
click at [410, 284] on img at bounding box center [418, 286] width 29 height 29
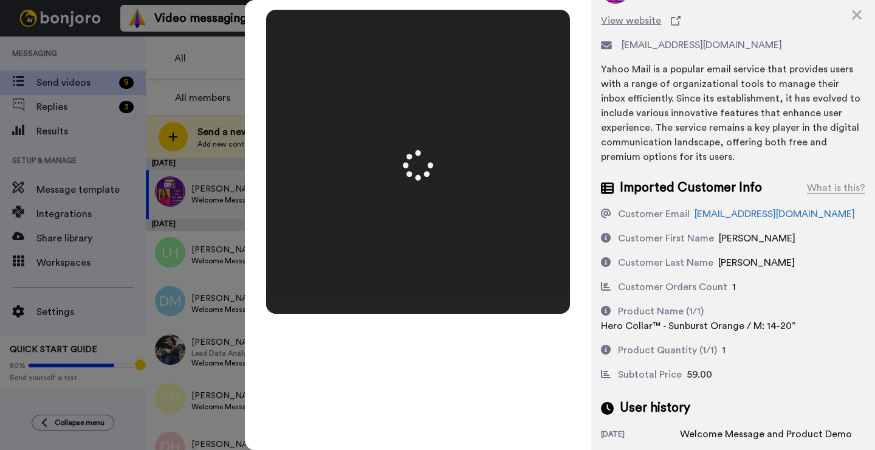
scroll to position [14, 0]
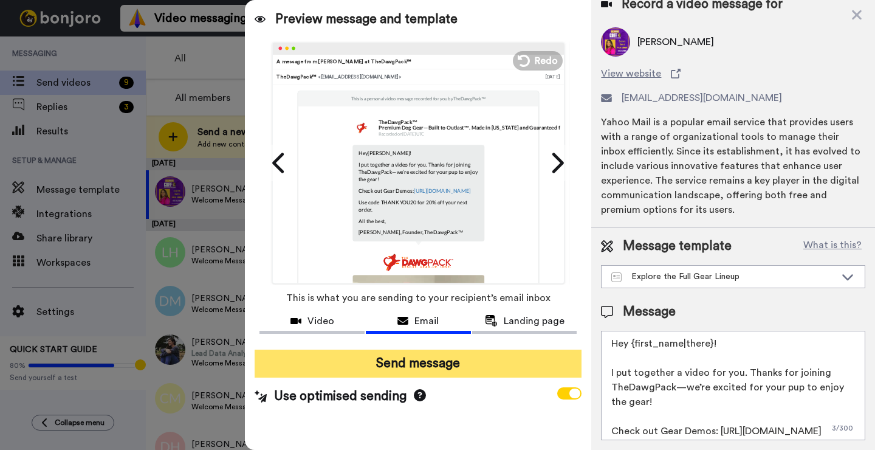
click at [412, 361] on button "Send message" at bounding box center [418, 364] width 327 height 28
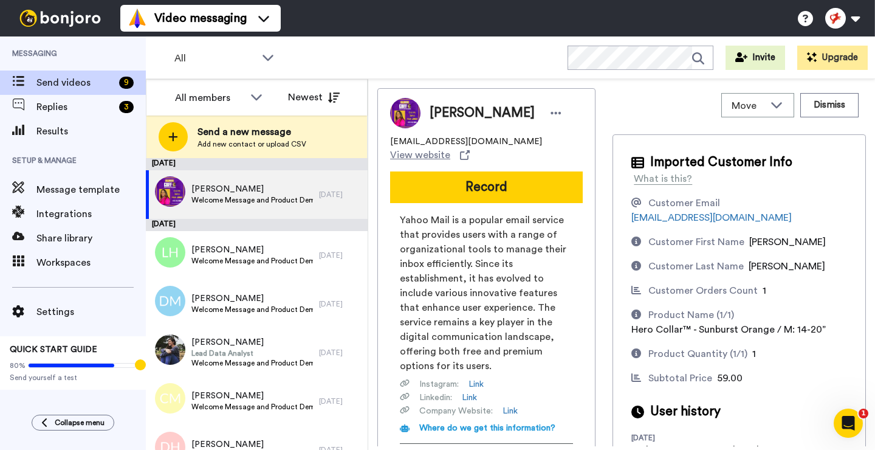
scroll to position [0, 0]
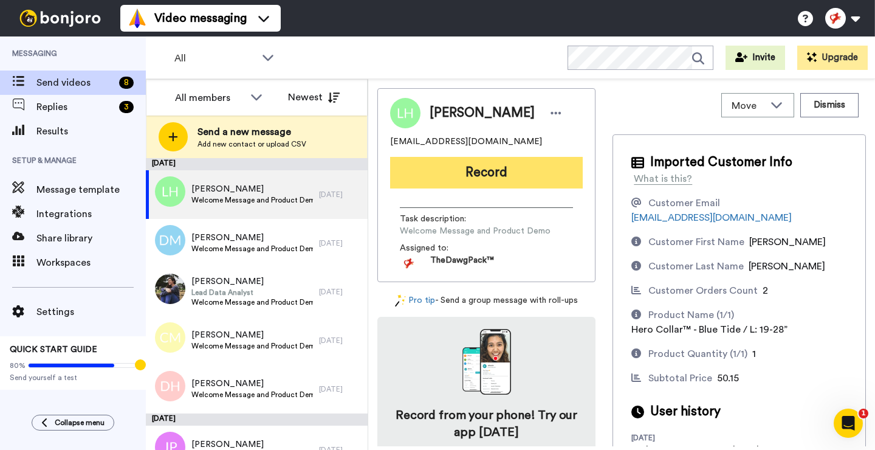
click at [484, 171] on button "Record" at bounding box center [486, 173] width 193 height 32
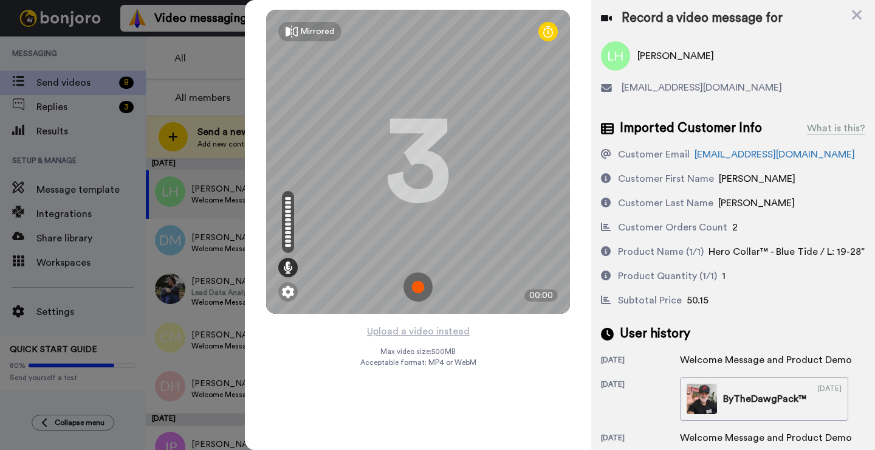
click at [419, 282] on img at bounding box center [418, 286] width 29 height 29
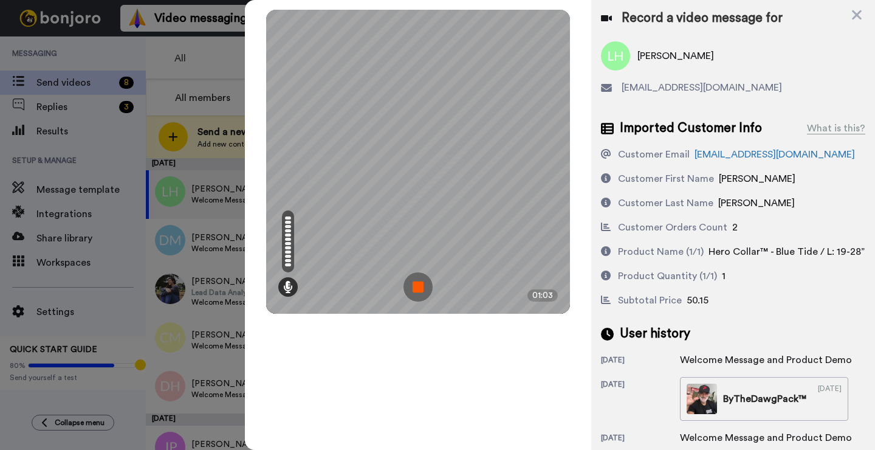
click at [419, 282] on img at bounding box center [418, 286] width 29 height 29
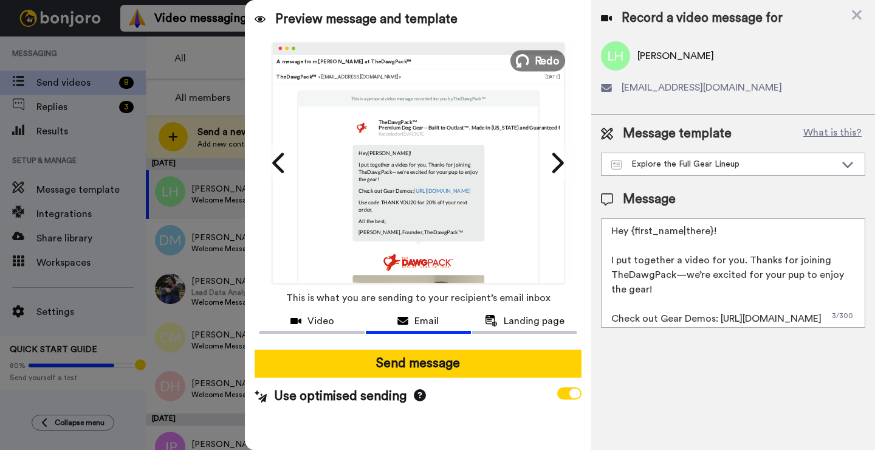
click at [531, 62] on button "Redo" at bounding box center [538, 60] width 55 height 21
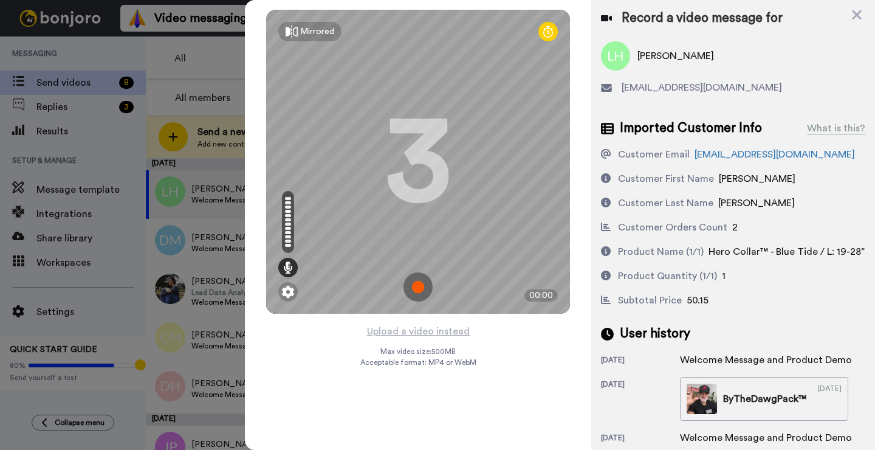
click at [420, 283] on img at bounding box center [418, 286] width 29 height 29
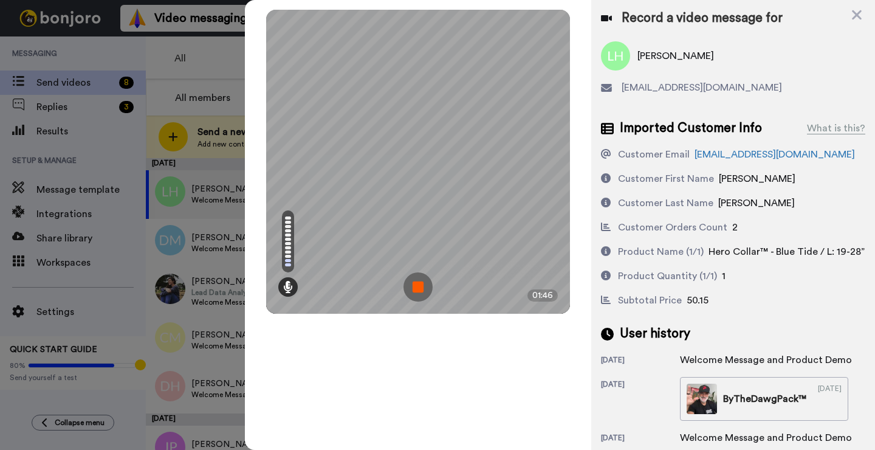
click at [420, 283] on img at bounding box center [418, 286] width 29 height 29
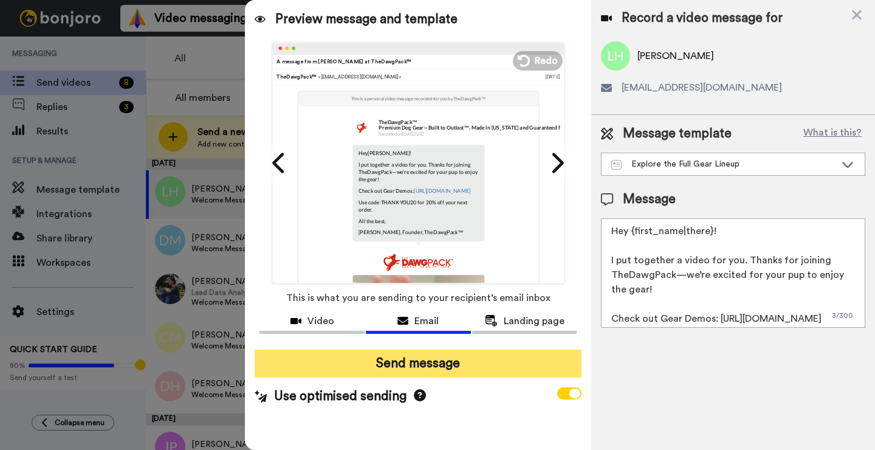
click at [411, 363] on button "Send message" at bounding box center [418, 364] width 327 height 28
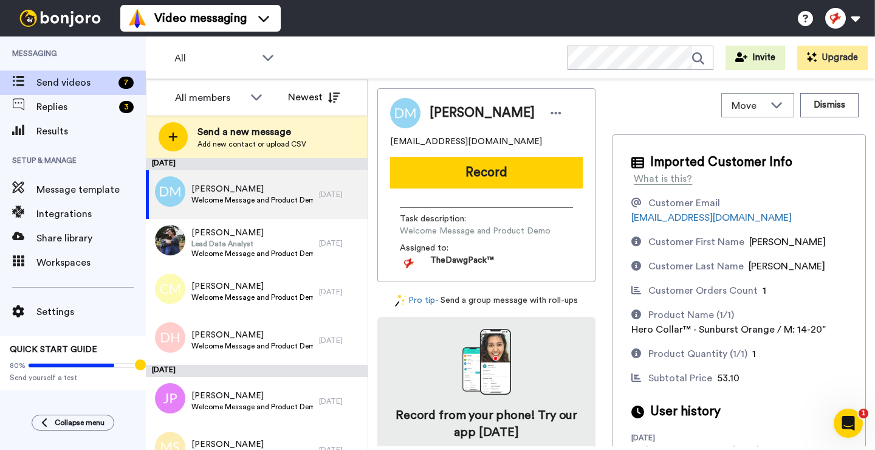
scroll to position [41, 0]
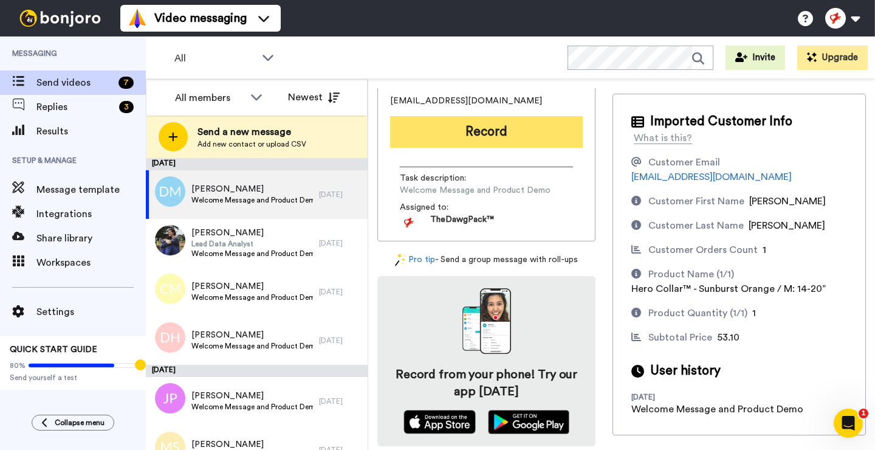
click at [503, 129] on button "Record" at bounding box center [486, 132] width 193 height 32
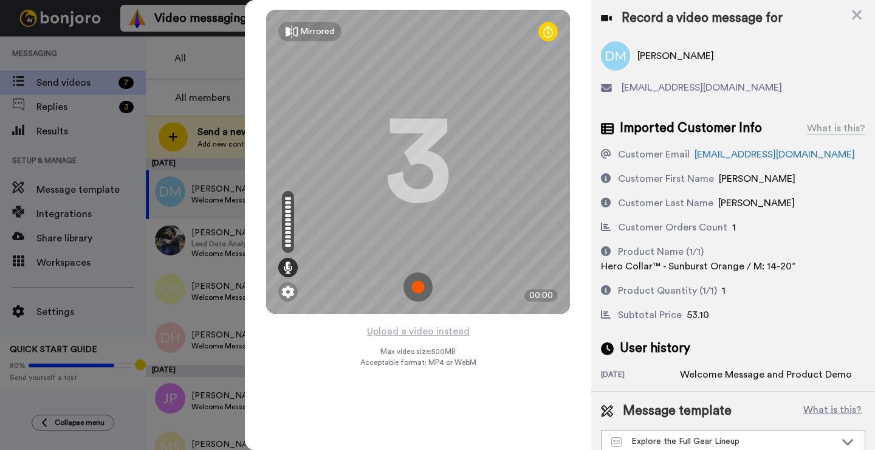
click at [413, 283] on img at bounding box center [418, 286] width 29 height 29
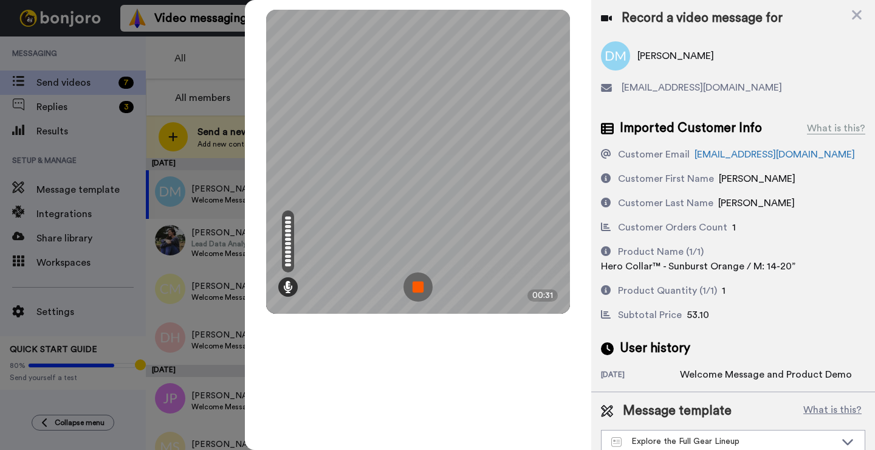
click at [413, 283] on img at bounding box center [418, 286] width 29 height 29
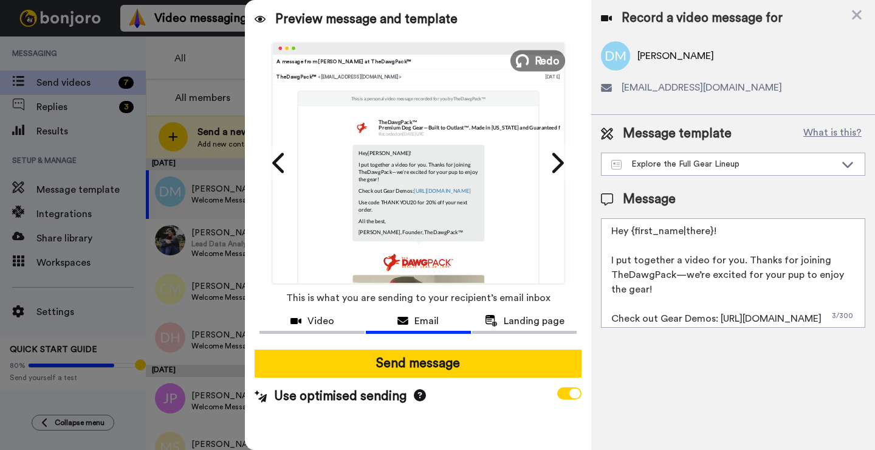
click at [541, 63] on span "Redo" at bounding box center [548, 60] width 26 height 16
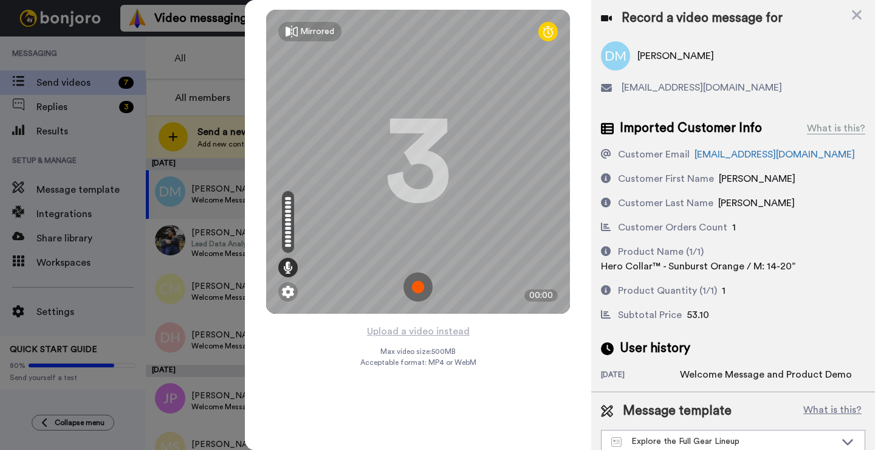
click at [422, 284] on img at bounding box center [418, 286] width 29 height 29
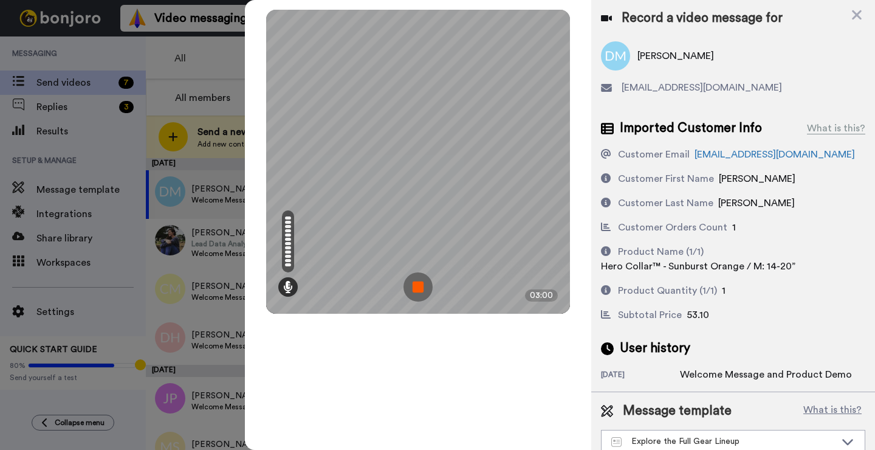
click at [422, 284] on img at bounding box center [418, 286] width 29 height 29
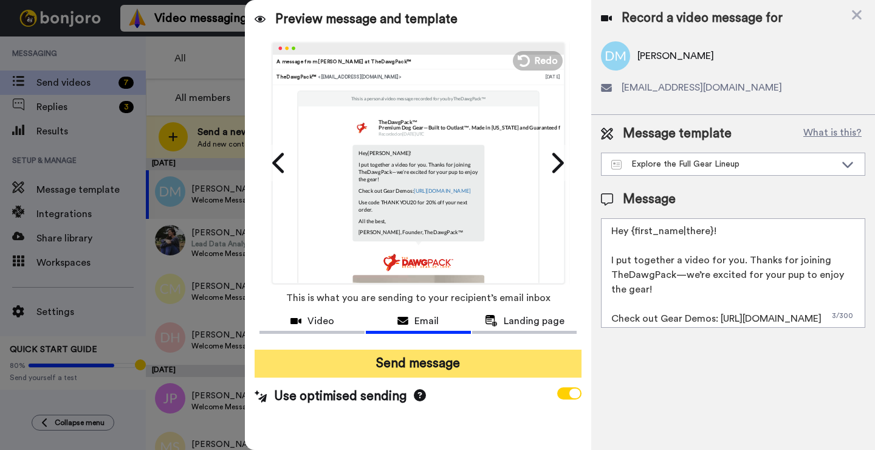
click at [395, 363] on button "Send message" at bounding box center [418, 364] width 327 height 28
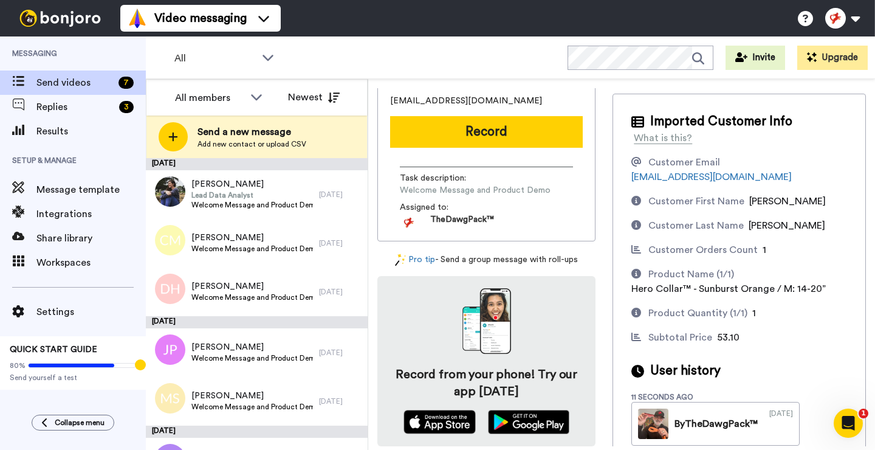
scroll to position [0, 0]
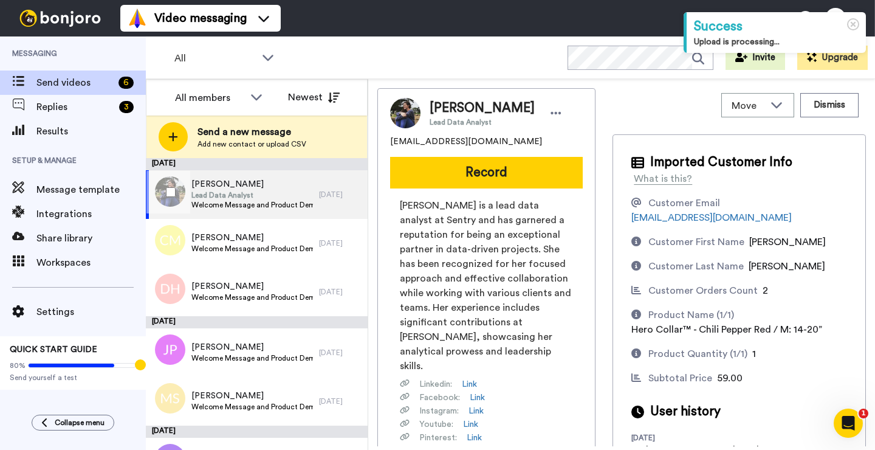
click at [263, 190] on span "Kaylan Holmes" at bounding box center [252, 184] width 122 height 12
click at [819, 104] on button "Dismiss" at bounding box center [830, 105] width 58 height 24
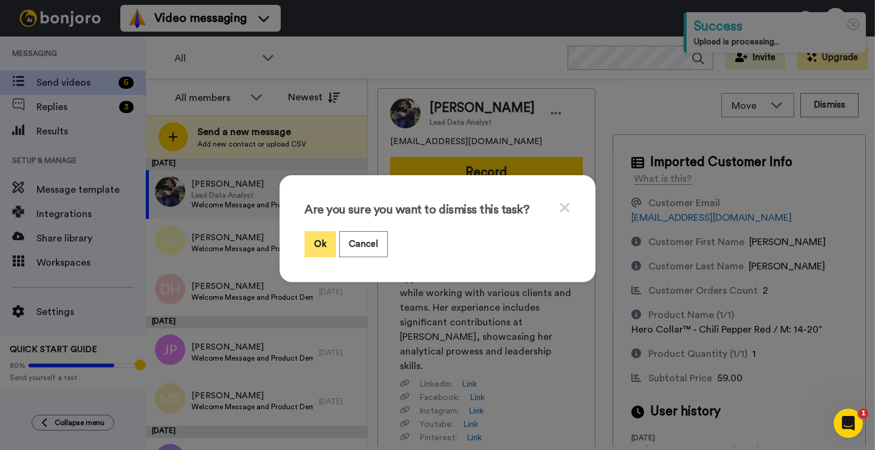
click at [321, 244] on button "Ok" at bounding box center [321, 244] width 32 height 26
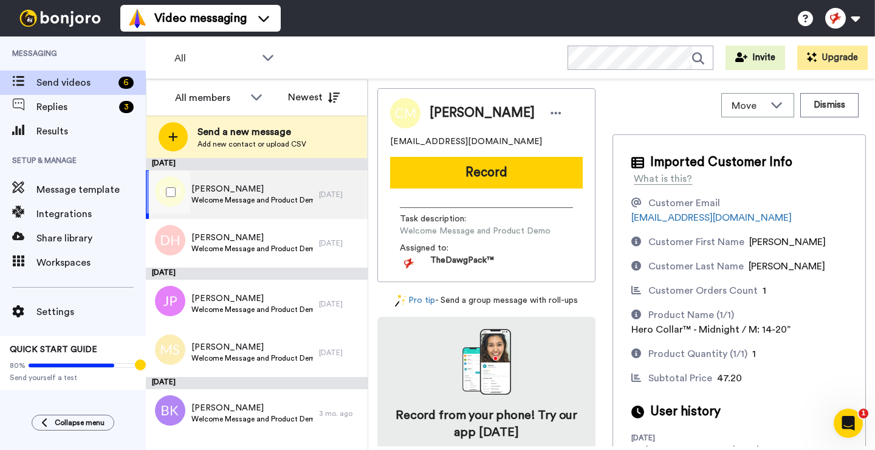
click at [253, 193] on span "Chris Mosley" at bounding box center [252, 189] width 122 height 12
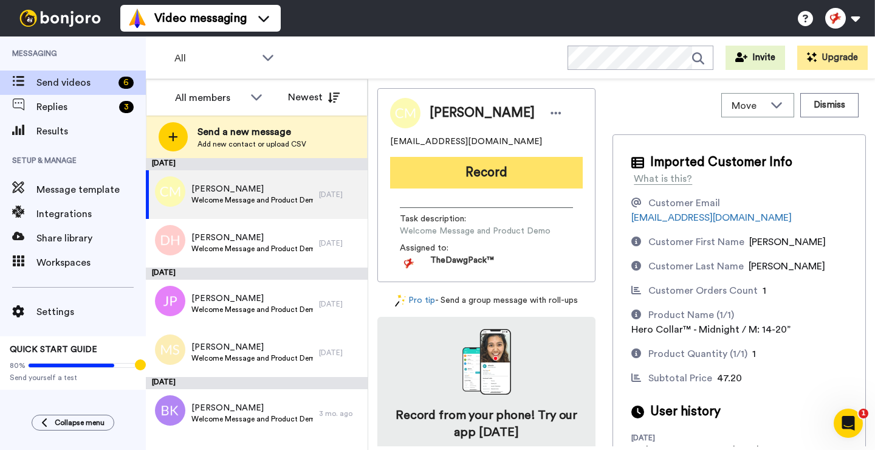
click at [490, 179] on button "Record" at bounding box center [486, 173] width 193 height 32
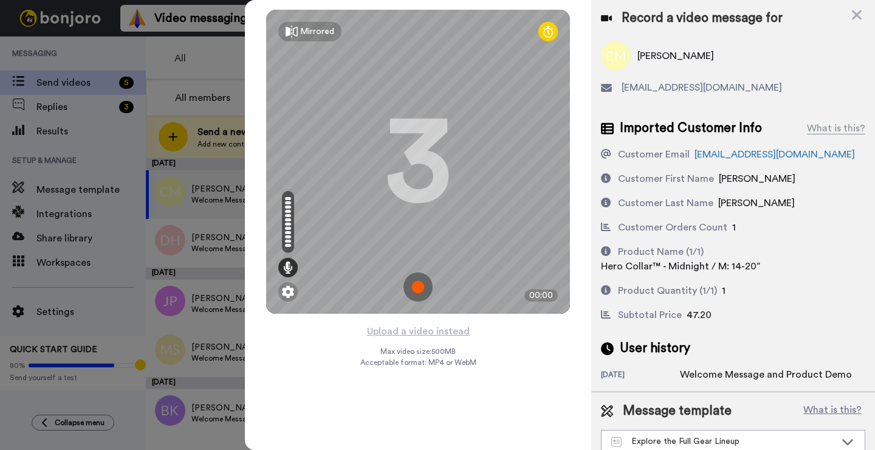
click at [421, 291] on img at bounding box center [418, 286] width 29 height 29
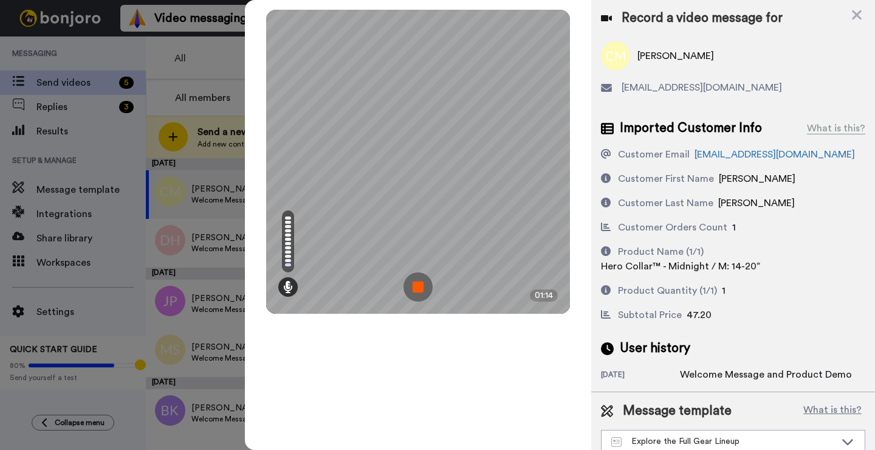
click at [421, 291] on img at bounding box center [418, 286] width 29 height 29
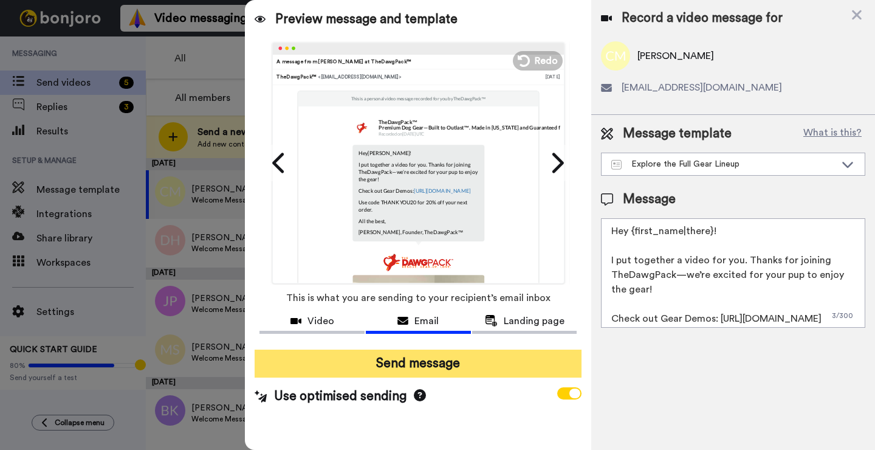
click at [424, 362] on button "Send message" at bounding box center [418, 364] width 327 height 28
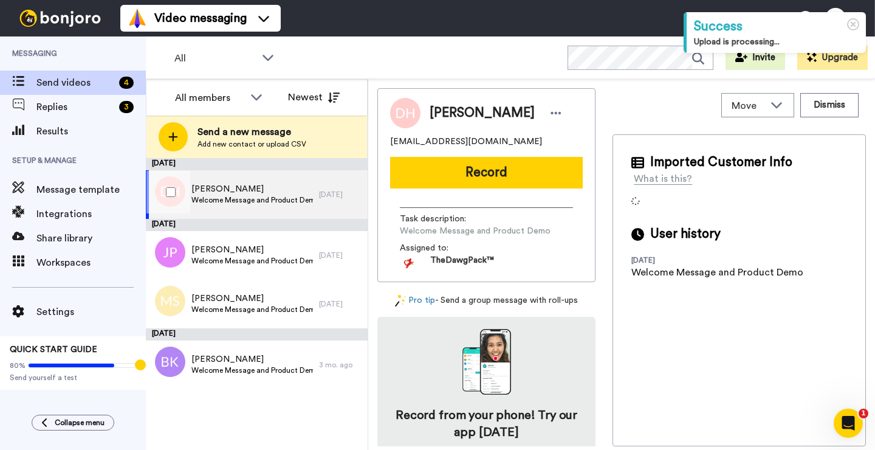
click at [220, 185] on span "[PERSON_NAME]" at bounding box center [252, 189] width 122 height 12
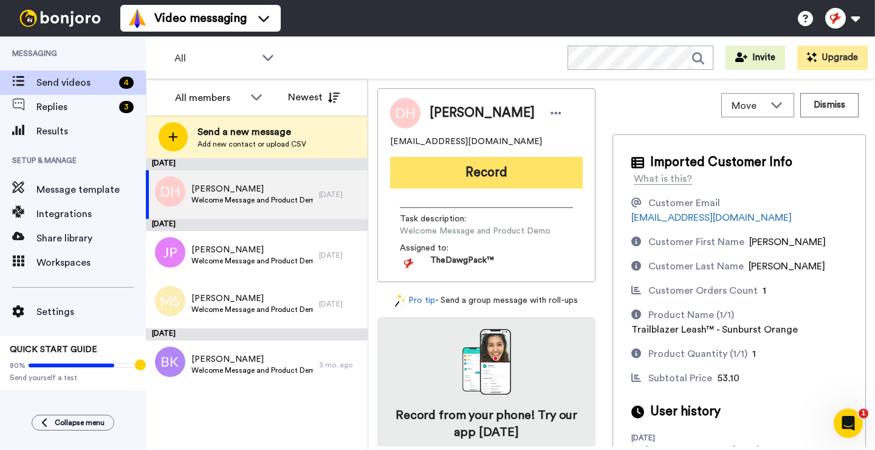
click at [460, 171] on button "Record" at bounding box center [486, 173] width 193 height 32
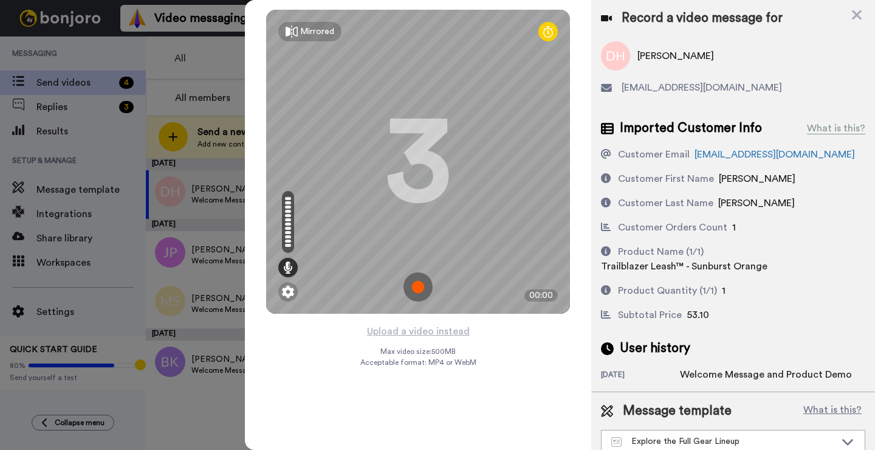
click at [419, 283] on img at bounding box center [418, 286] width 29 height 29
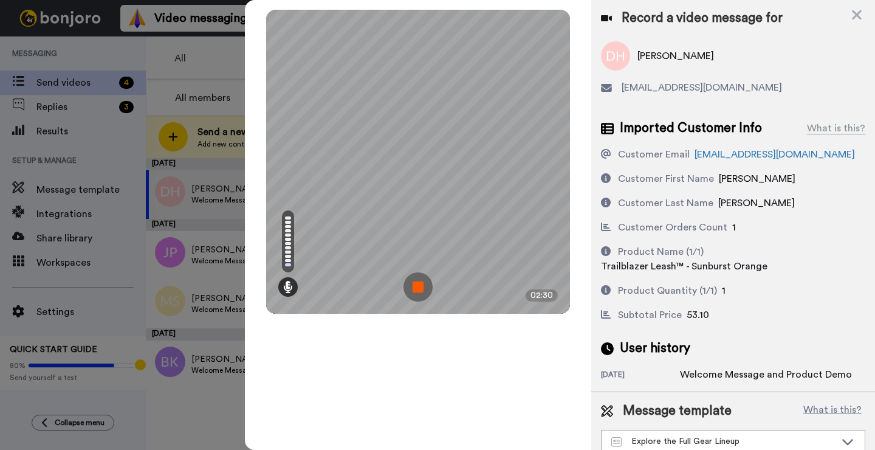
click at [419, 283] on img at bounding box center [418, 286] width 29 height 29
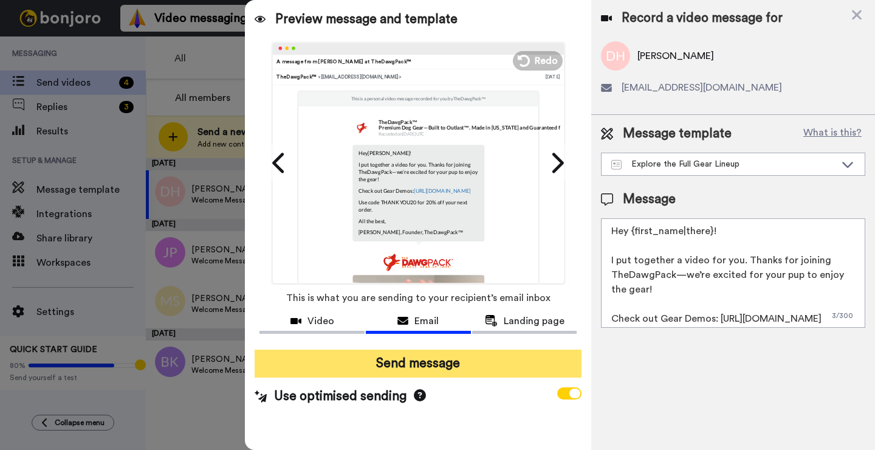
click at [390, 362] on button "Send message" at bounding box center [418, 364] width 327 height 28
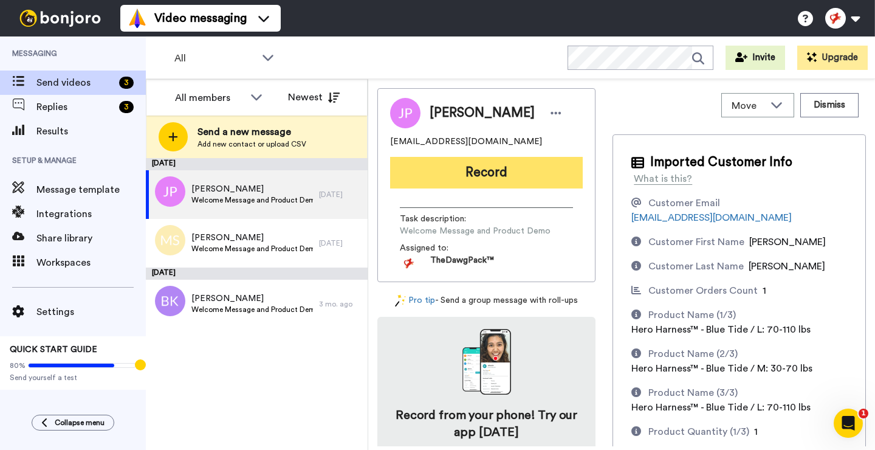
click at [500, 168] on button "Record" at bounding box center [486, 173] width 193 height 32
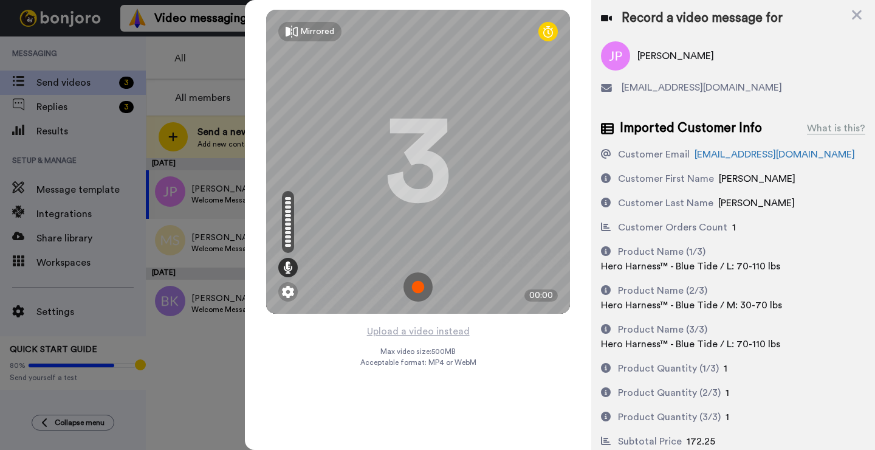
click at [417, 284] on img at bounding box center [418, 286] width 29 height 29
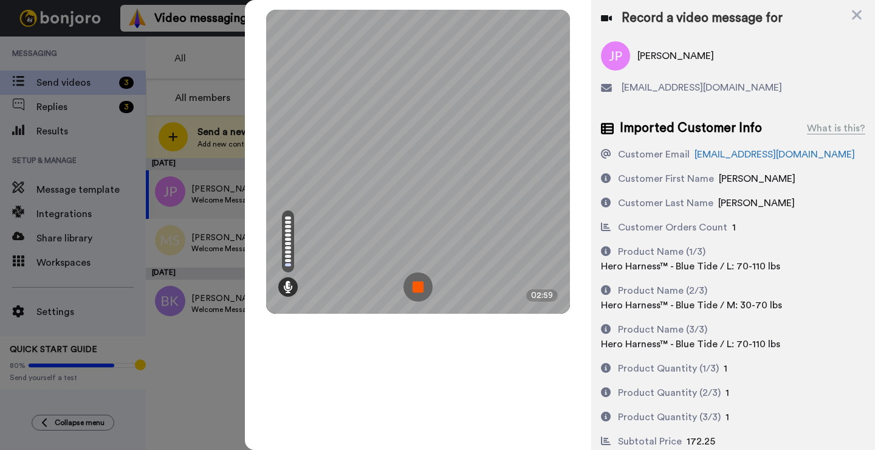
click at [416, 290] on img at bounding box center [418, 286] width 29 height 29
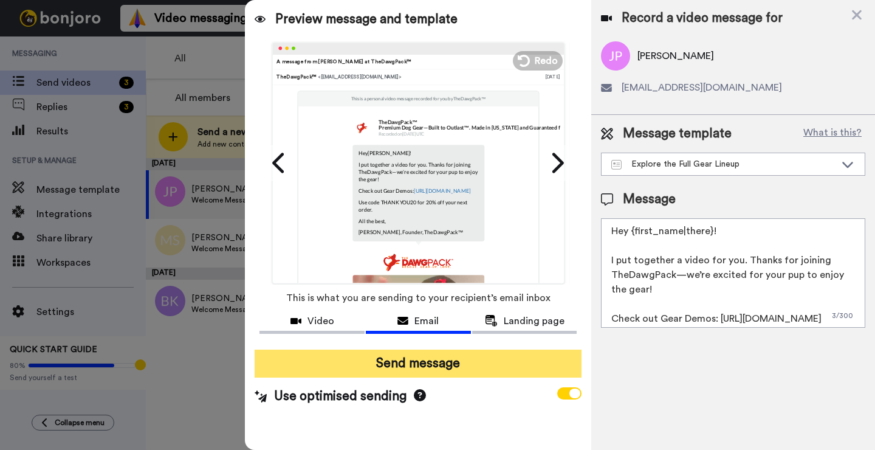
click at [435, 368] on button "Send message" at bounding box center [418, 364] width 327 height 28
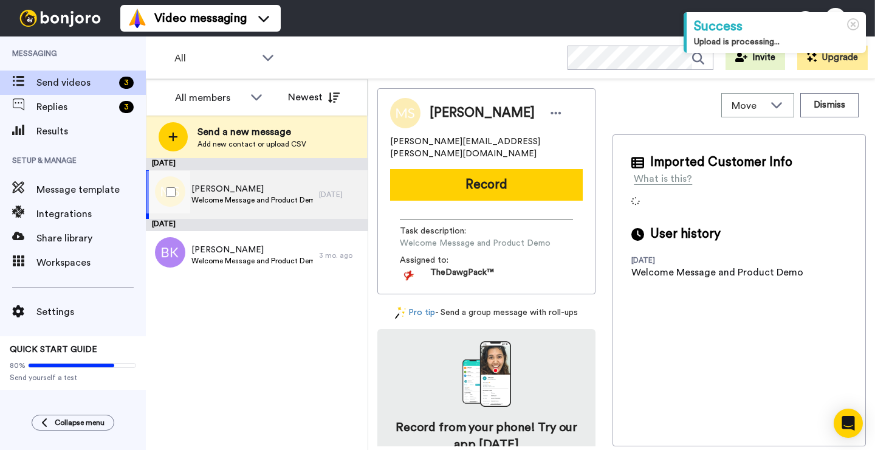
click at [294, 204] on span "Welcome Message and Product Demo" at bounding box center [252, 200] width 122 height 10
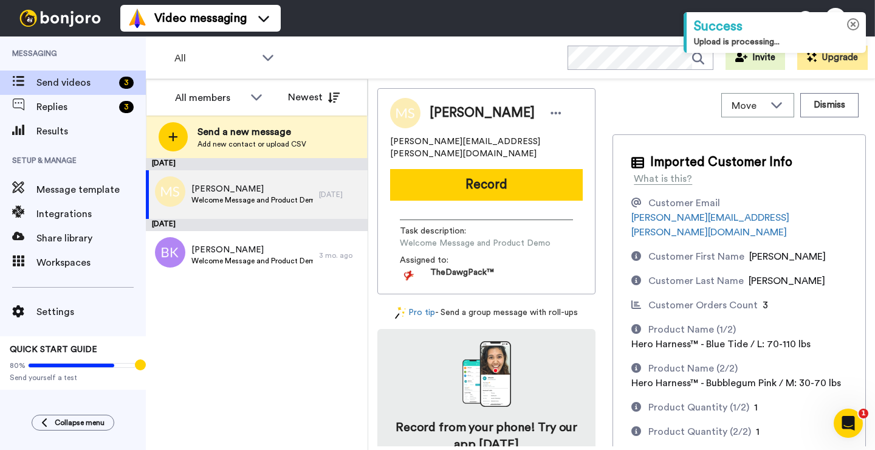
click at [853, 28] on icon at bounding box center [853, 24] width 13 height 13
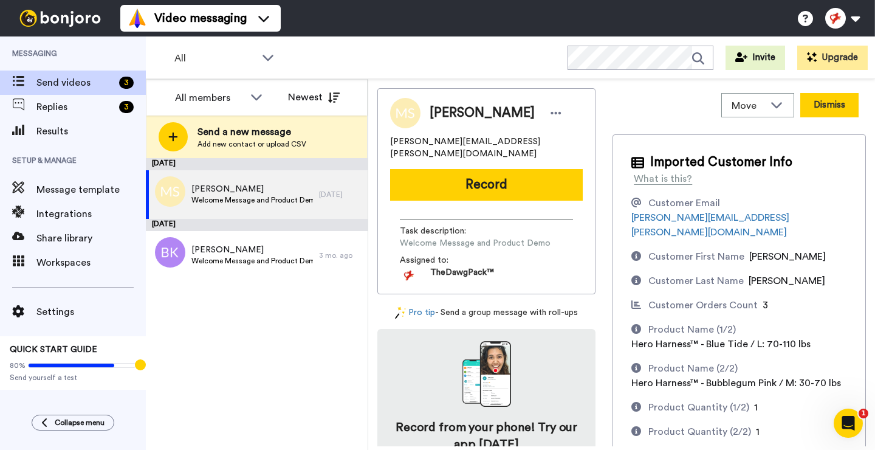
click at [824, 101] on button "Dismiss" at bounding box center [830, 105] width 58 height 24
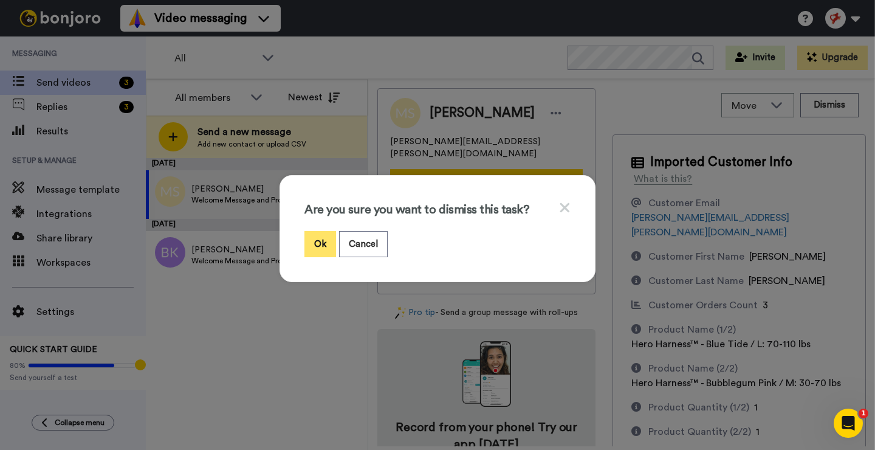
click at [320, 239] on button "Ok" at bounding box center [321, 244] width 32 height 26
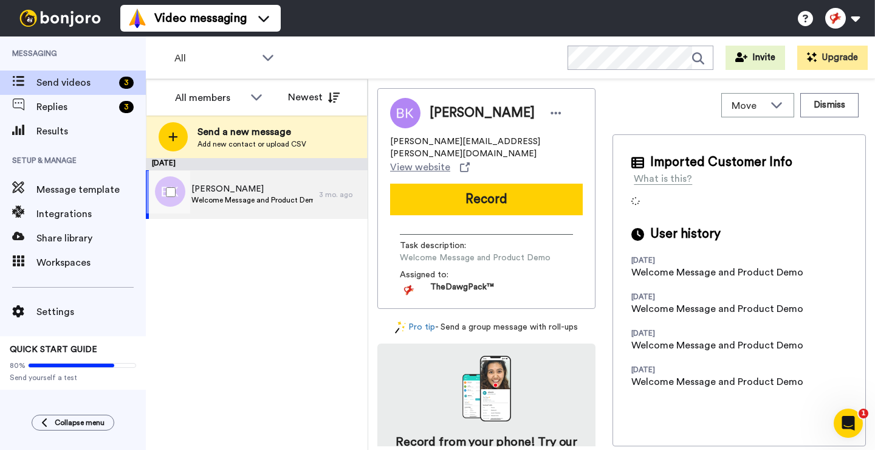
click at [258, 200] on span "Welcome Message and Product Demo" at bounding box center [252, 200] width 122 height 10
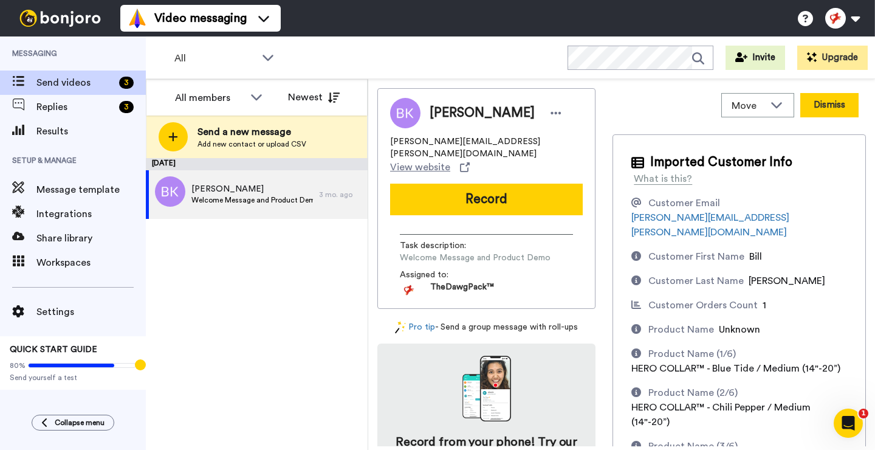
click at [817, 109] on button "Dismiss" at bounding box center [830, 105] width 58 height 24
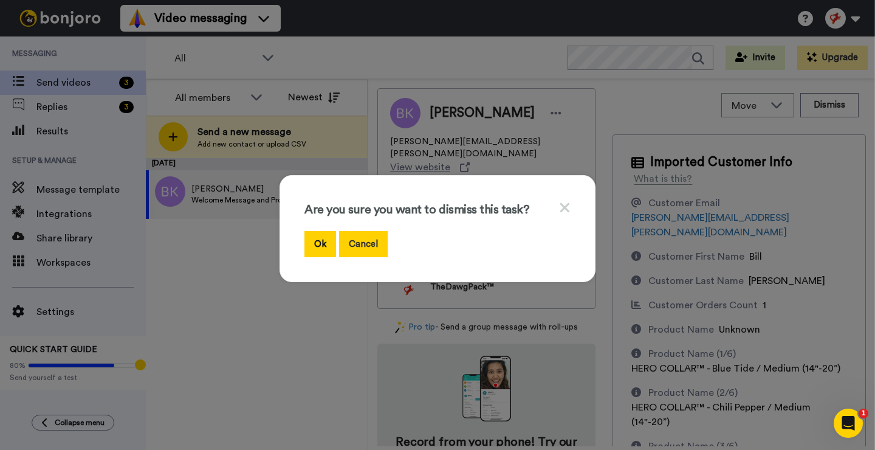
click at [367, 249] on button "Cancel" at bounding box center [363, 244] width 49 height 26
